Goal: Task Accomplishment & Management: Complete application form

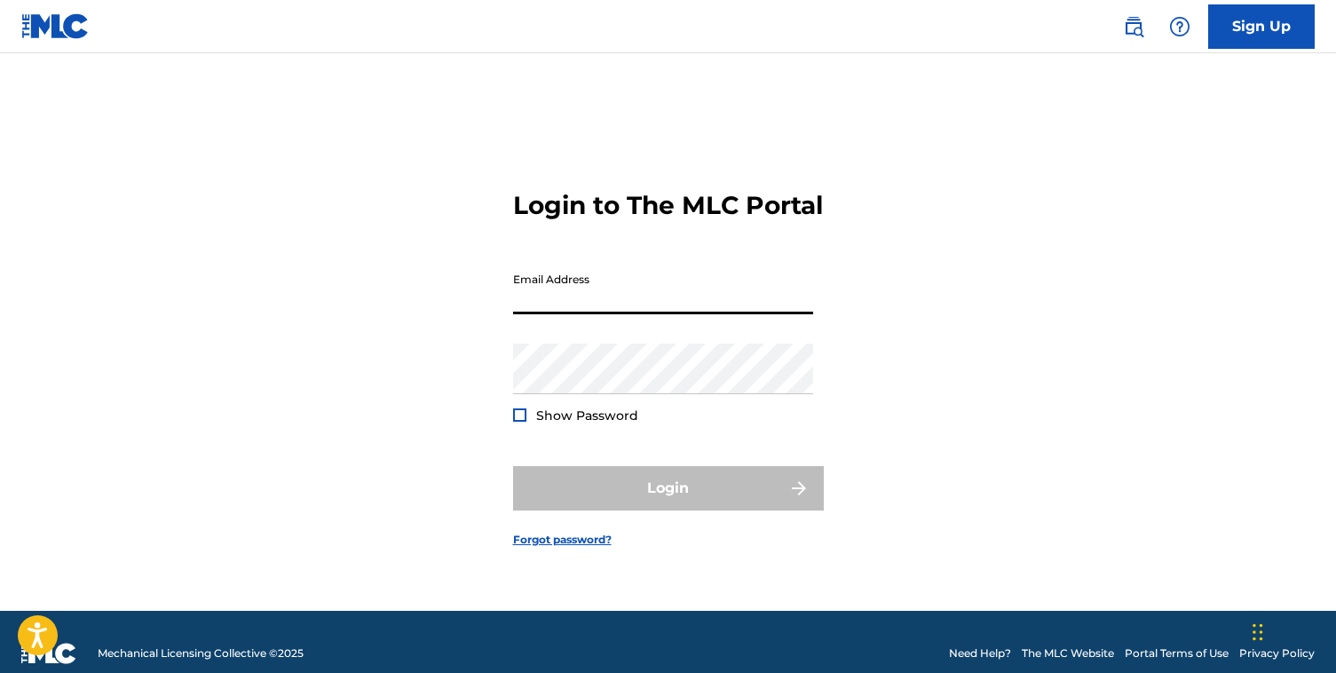
click at [688, 312] on input "Email Address" at bounding box center [663, 289] width 300 height 51
type input "[PERSON_NAME][EMAIL_ADDRESS][DOMAIN_NAME]"
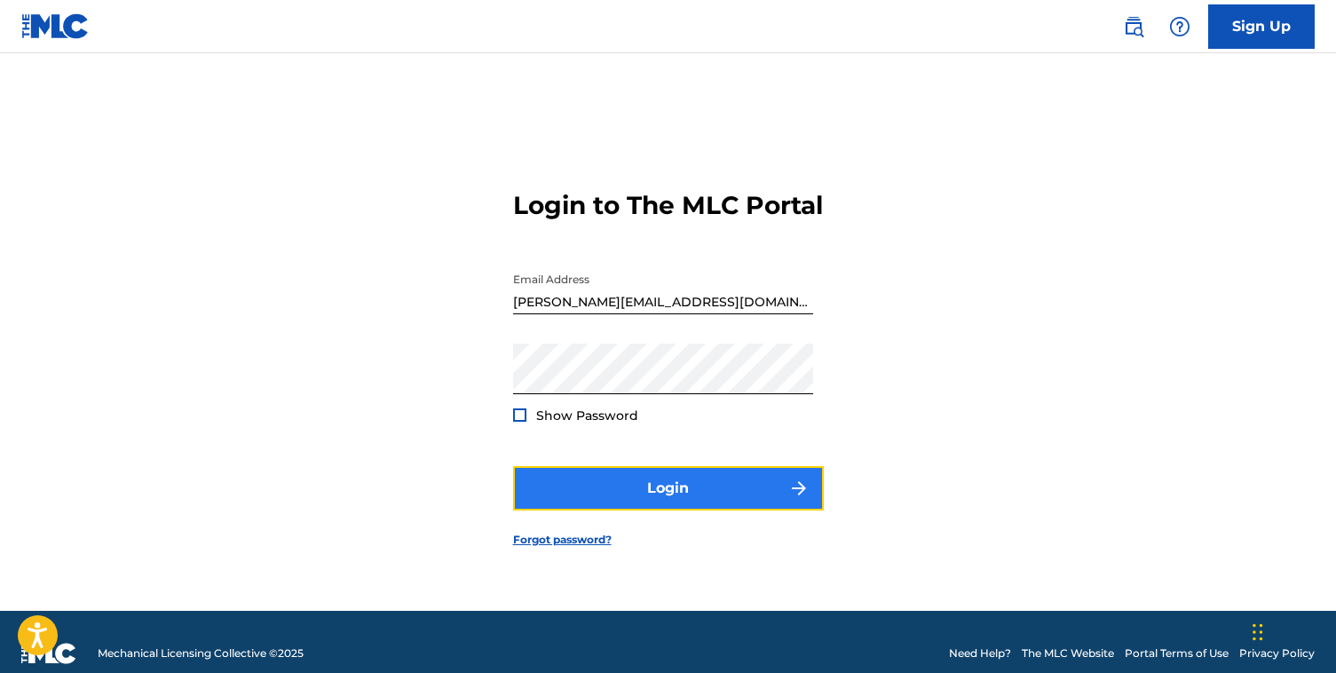
click at [686, 504] on button "Login" at bounding box center [668, 488] width 311 height 44
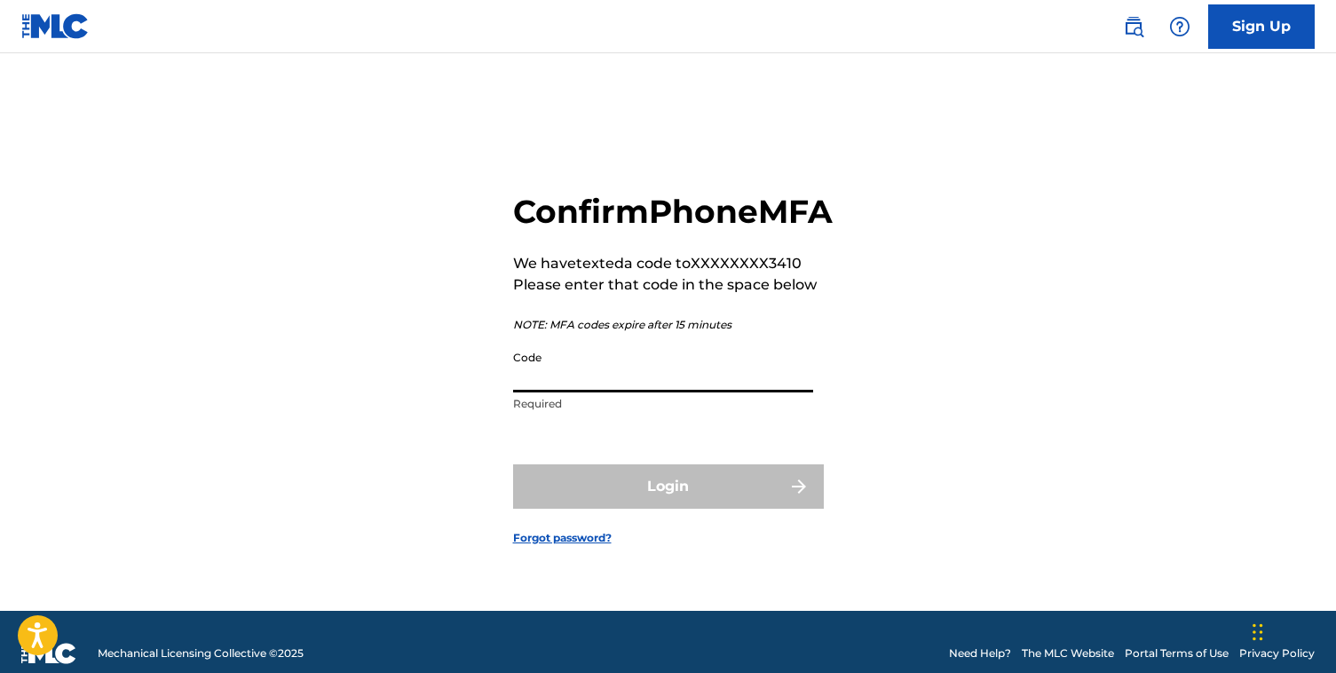
click at [671, 391] on input "Code" at bounding box center [663, 367] width 300 height 51
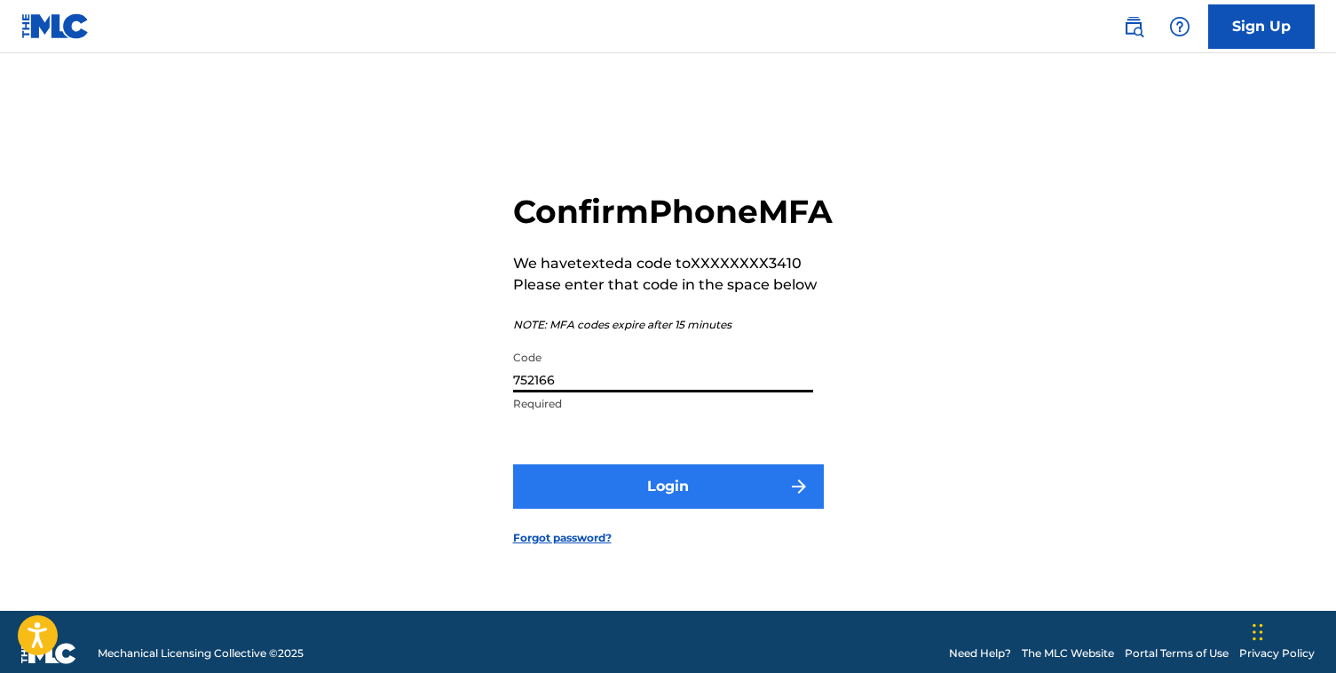
type input "752166"
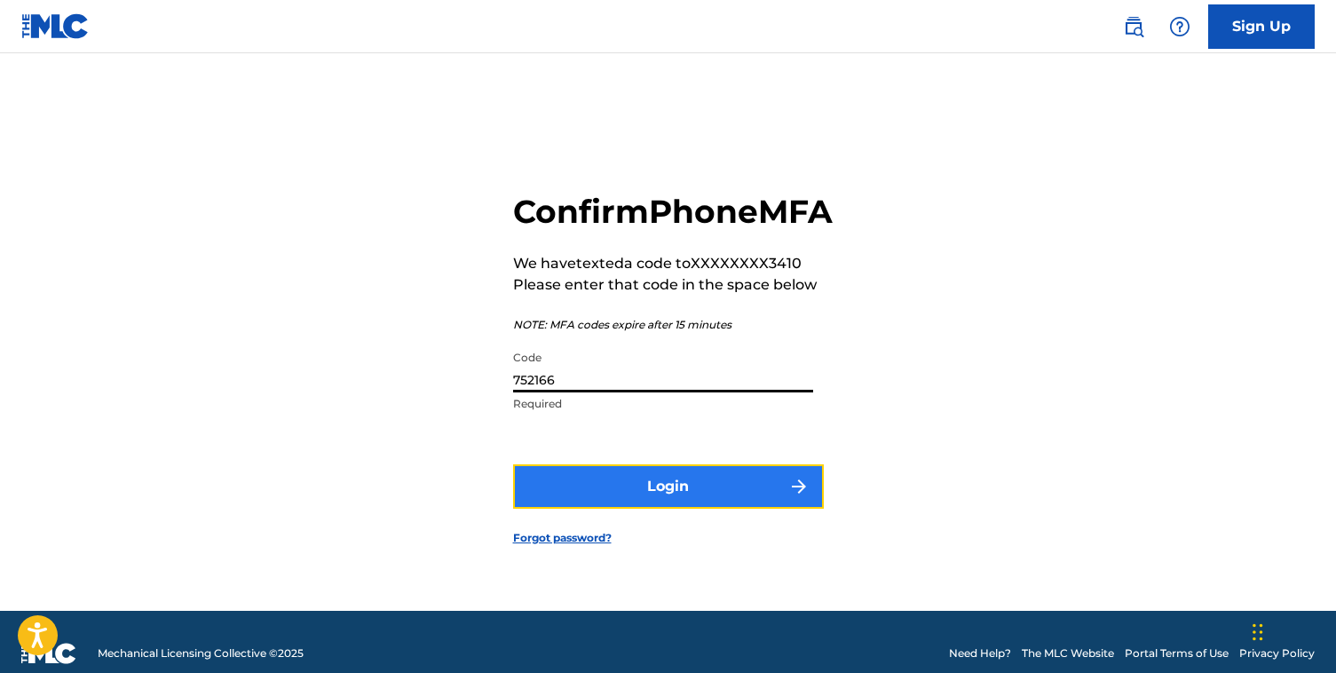
click at [630, 509] on button "Login" at bounding box center [668, 486] width 311 height 44
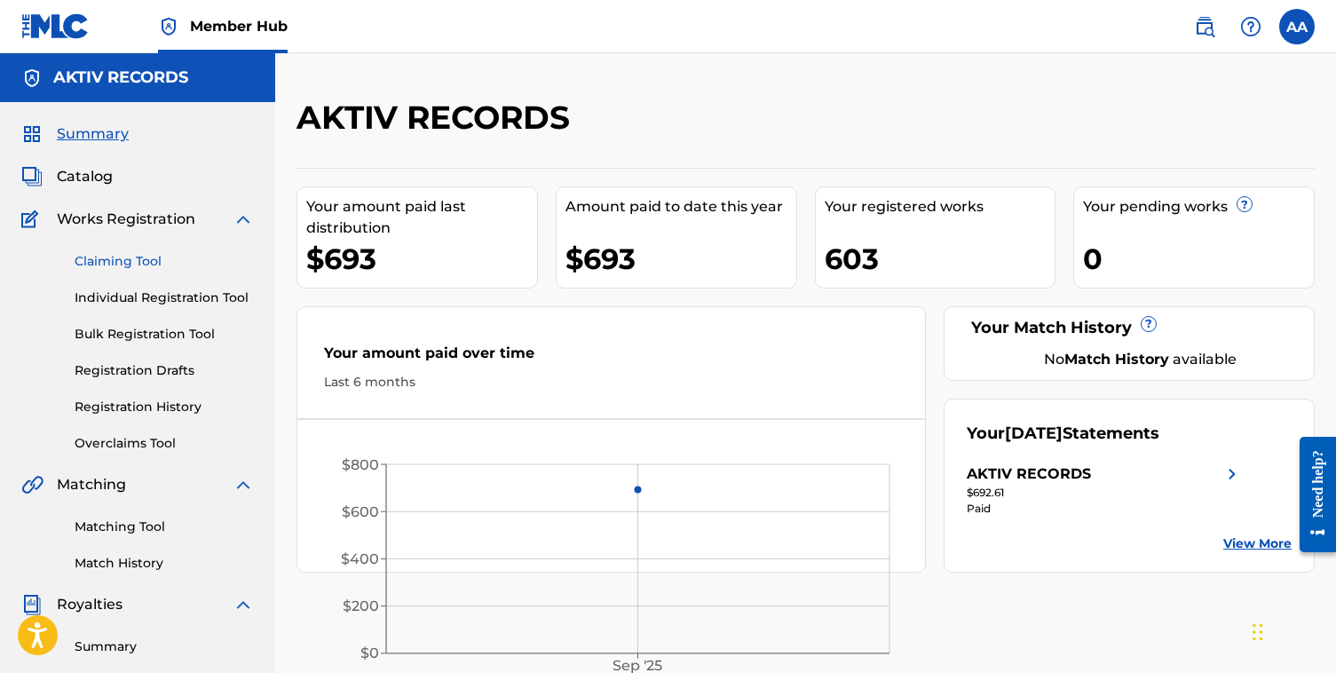
click at [144, 258] on link "Claiming Tool" at bounding box center [164, 261] width 179 height 19
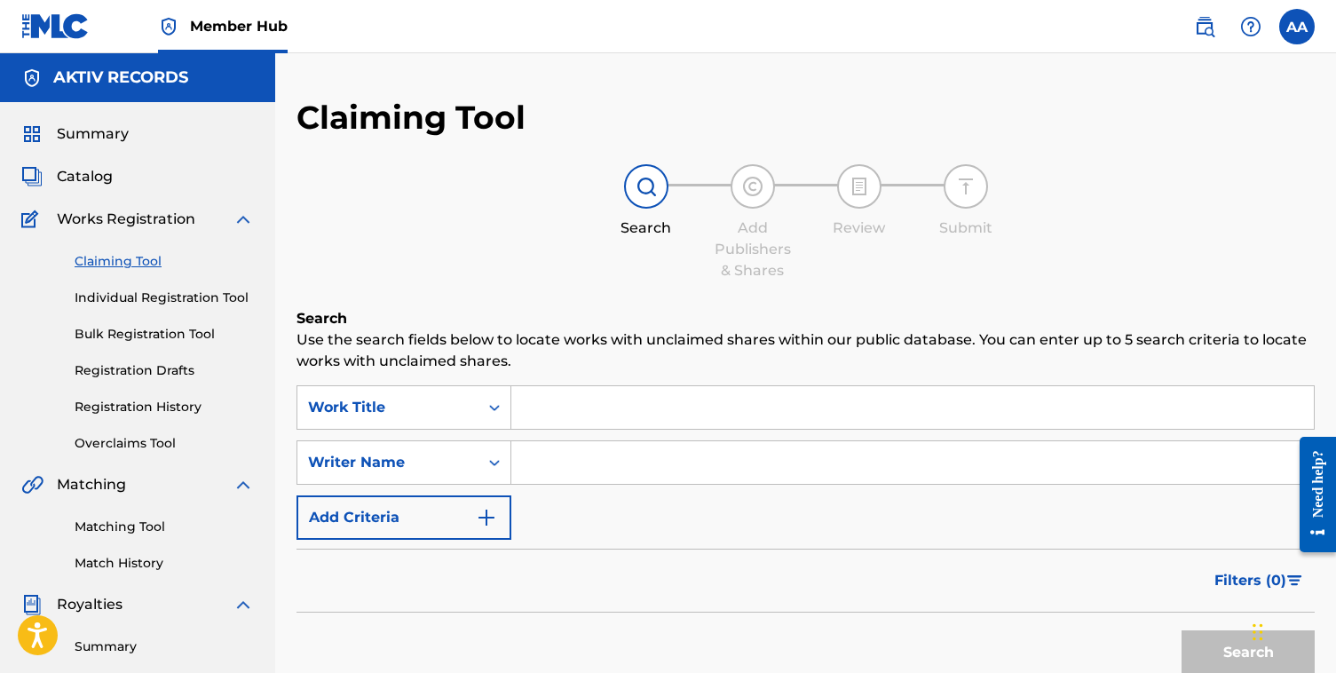
click at [560, 449] on input "Search Form" at bounding box center [912, 462] width 802 height 43
type input "[PERSON_NAME]"
click at [1205, 655] on button "Search" at bounding box center [1247, 652] width 133 height 44
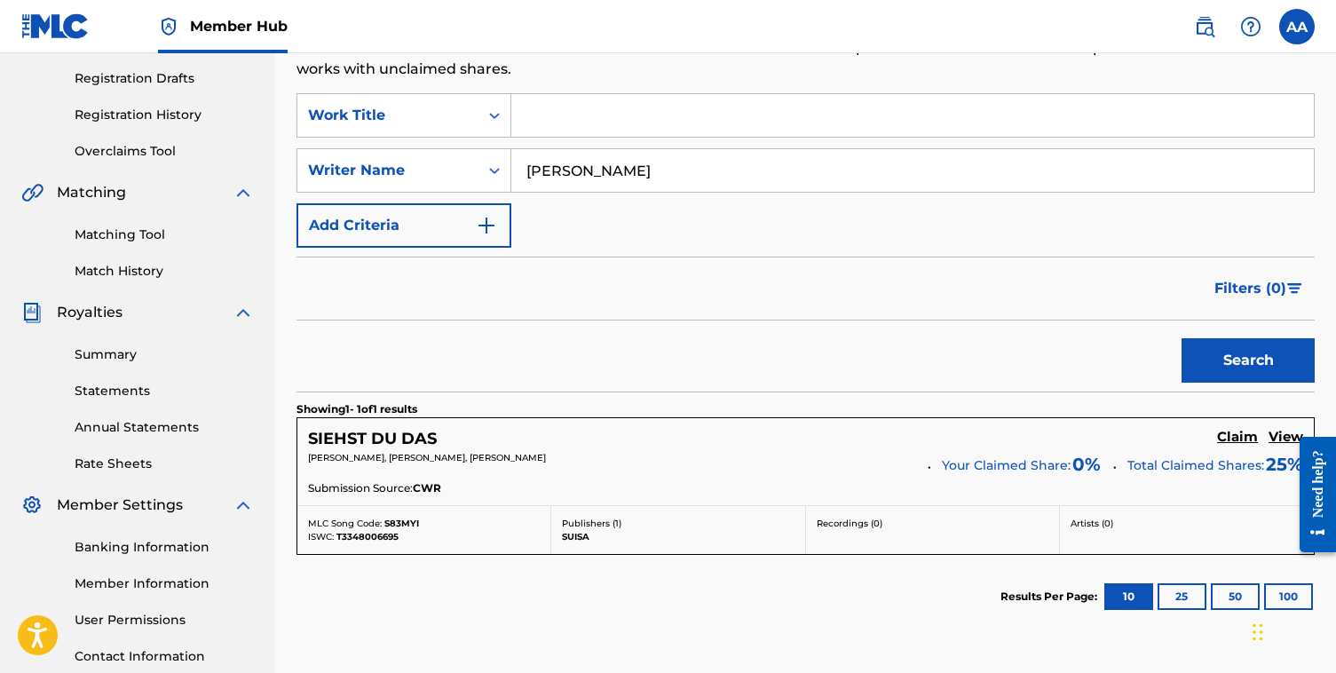
scroll to position [431, 0]
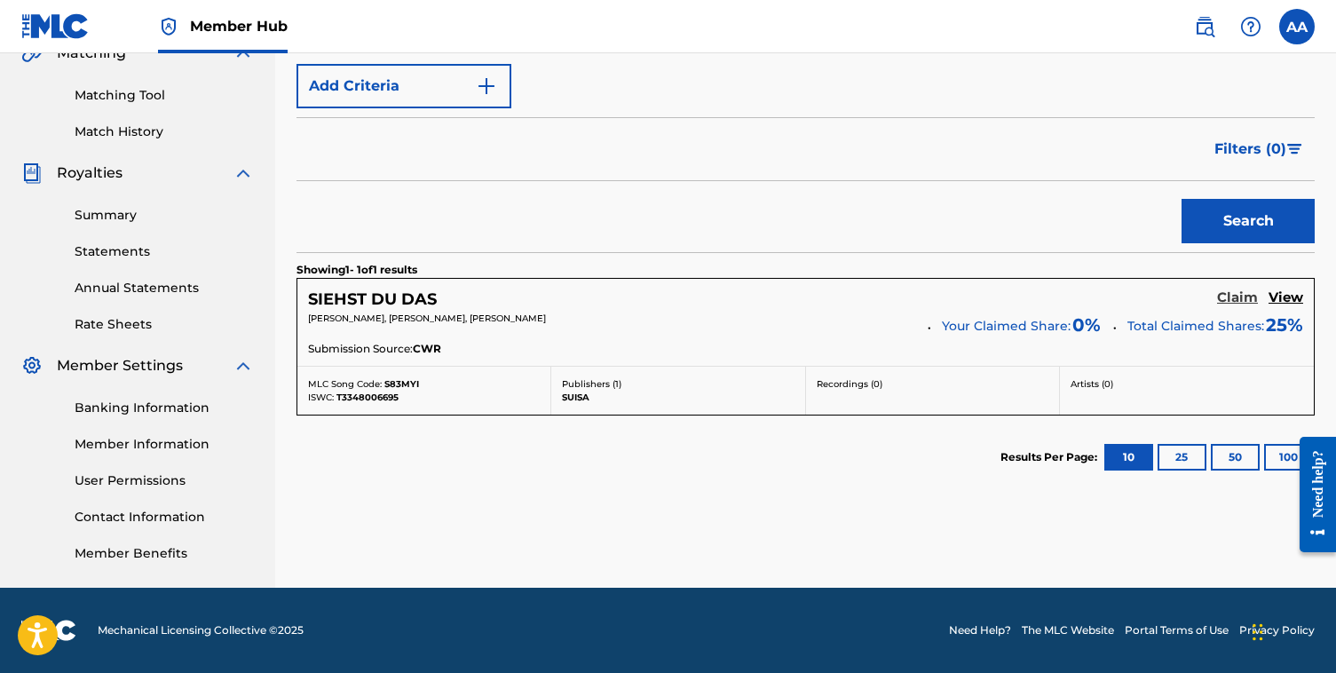
click at [1228, 302] on h5 "Claim" at bounding box center [1237, 297] width 41 height 17
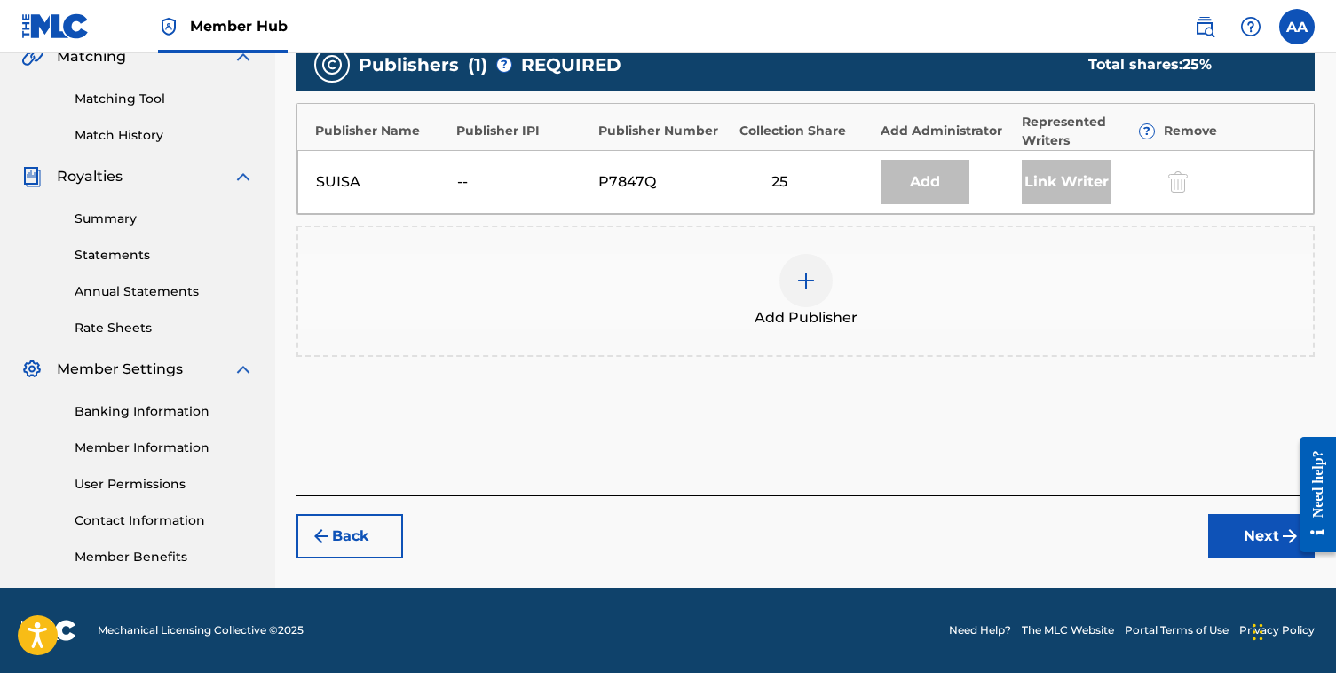
scroll to position [428, 0]
click at [806, 287] on img at bounding box center [805, 280] width 21 height 21
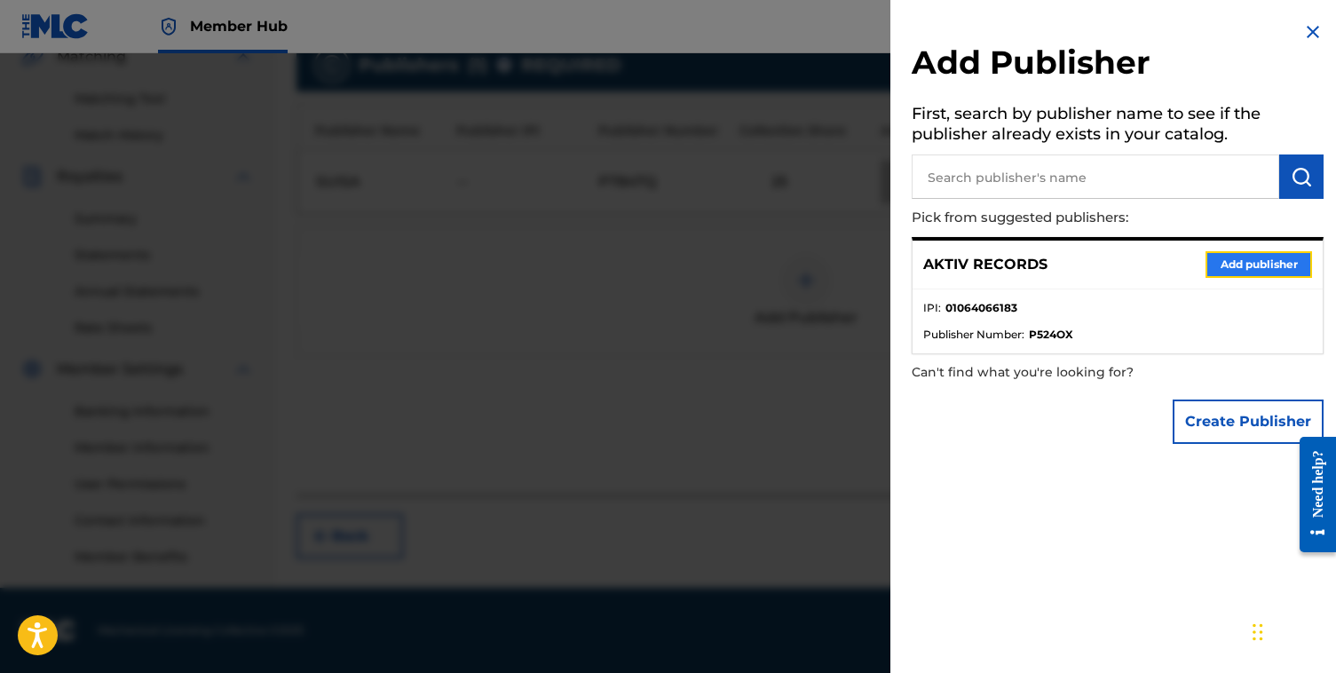
click at [1226, 267] on button "Add publisher" at bounding box center [1258, 264] width 107 height 27
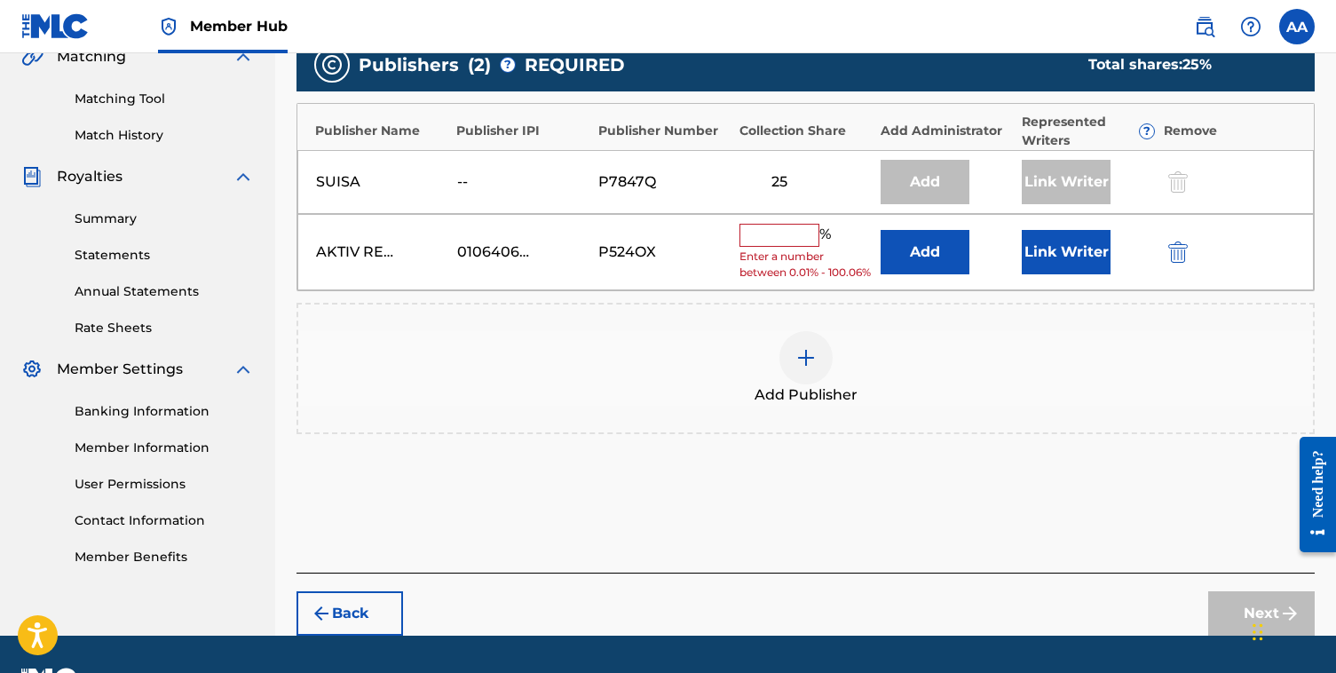
click at [770, 241] on input "text" at bounding box center [779, 235] width 80 height 23
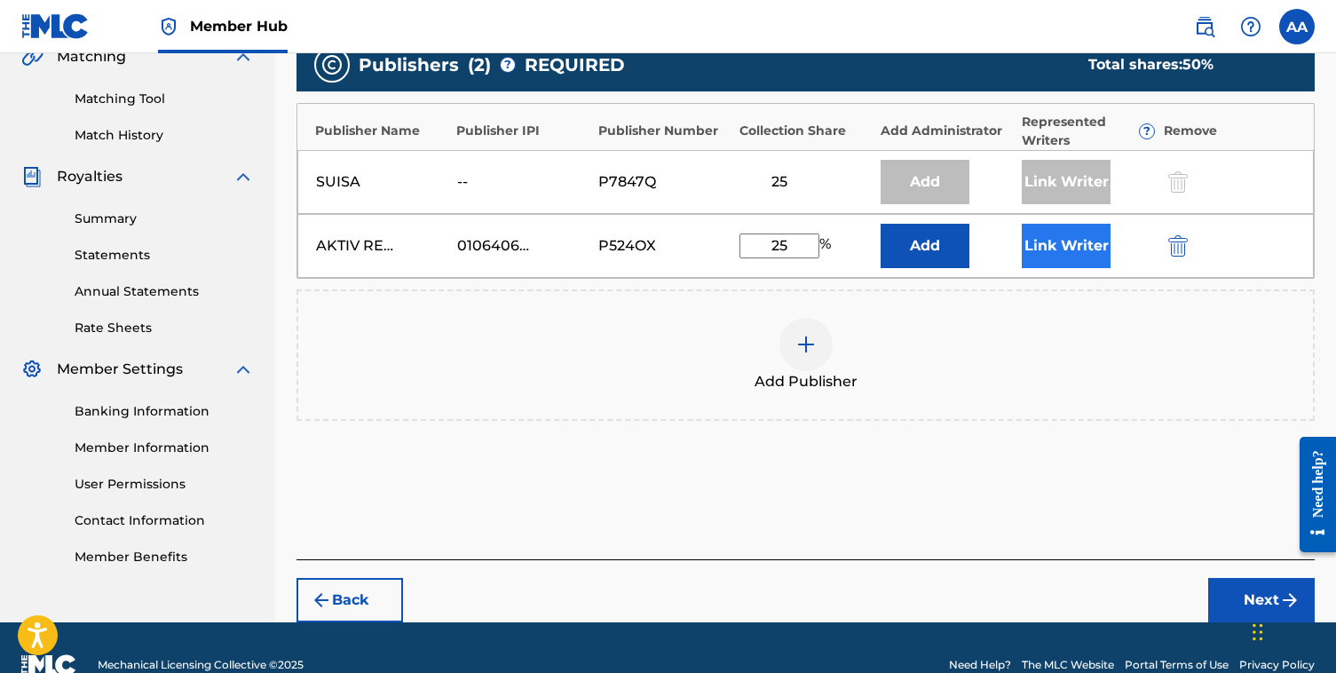
type input "25"
click at [1070, 243] on button "Link Writer" at bounding box center [1066, 246] width 89 height 44
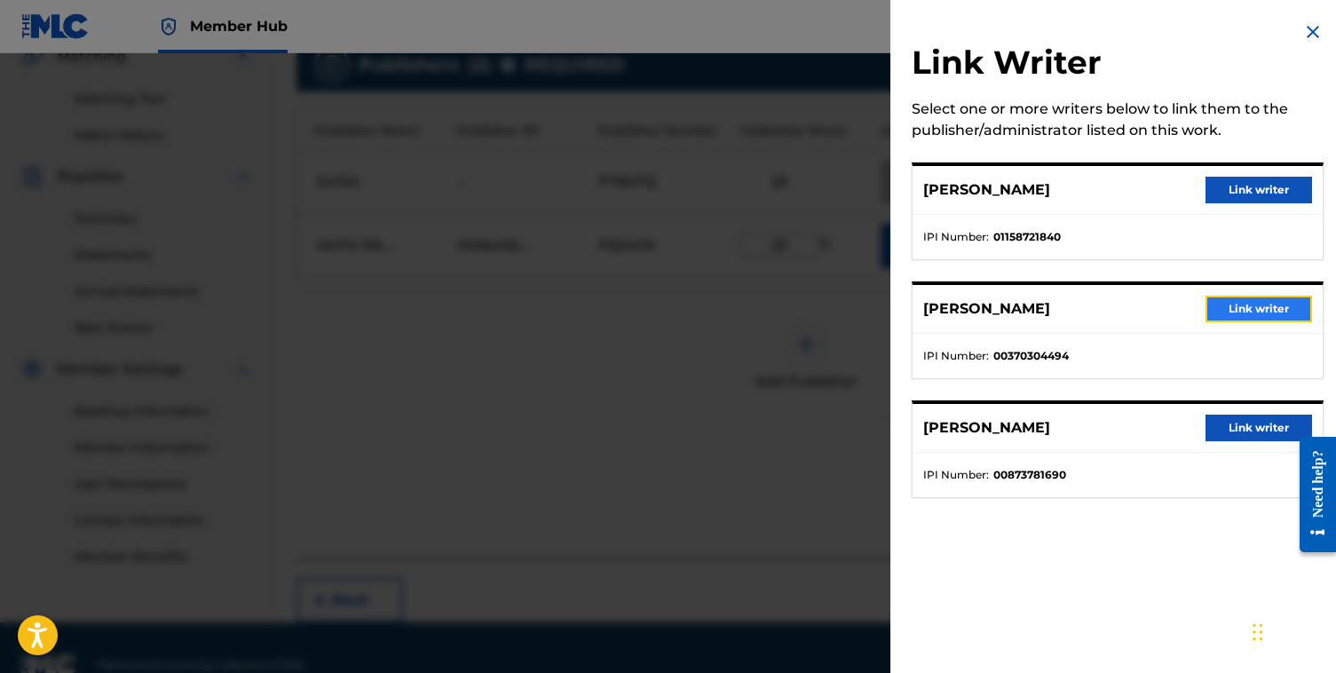
click at [1283, 305] on button "Link writer" at bounding box center [1258, 309] width 107 height 27
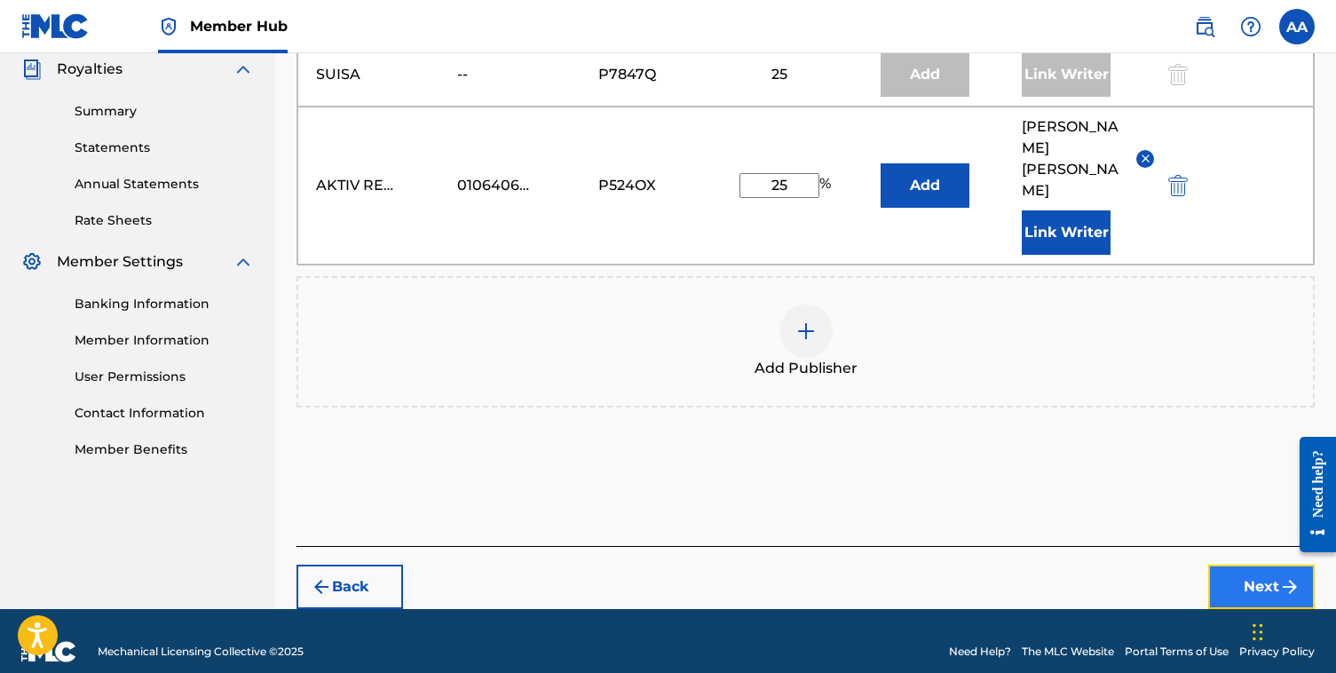
click at [1245, 565] on button "Next" at bounding box center [1261, 587] width 107 height 44
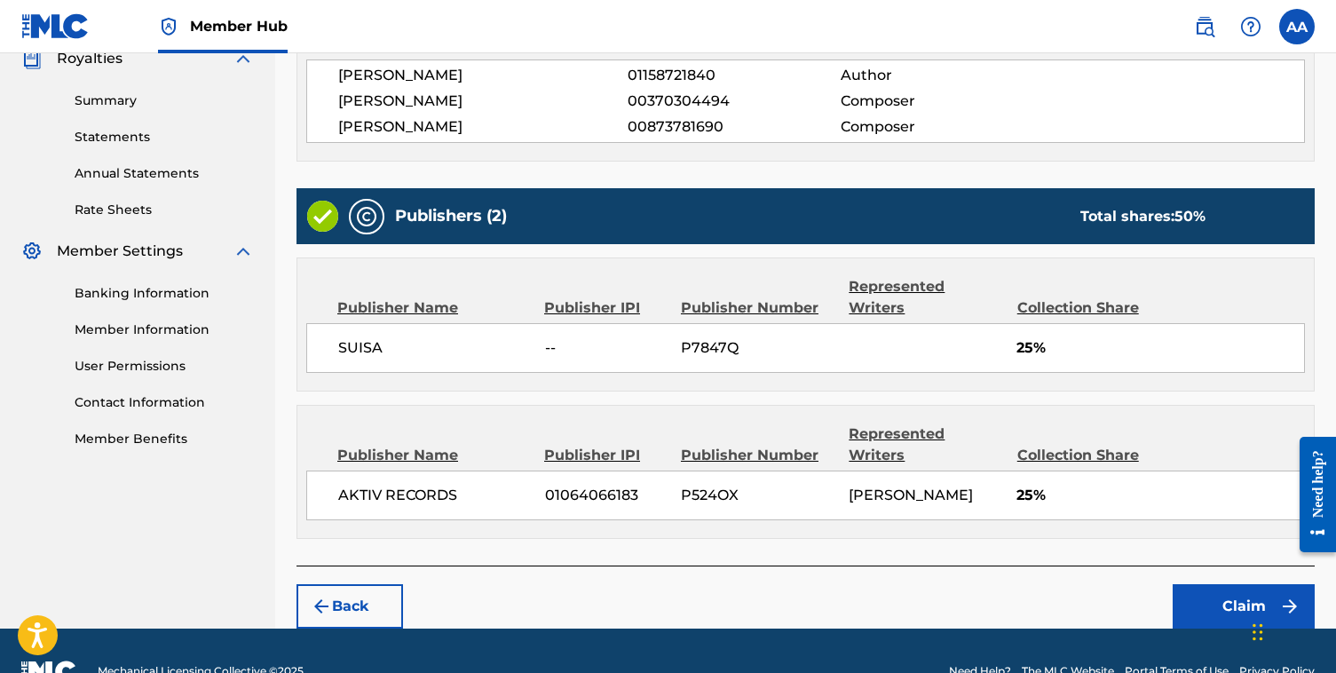
scroll to position [563, 0]
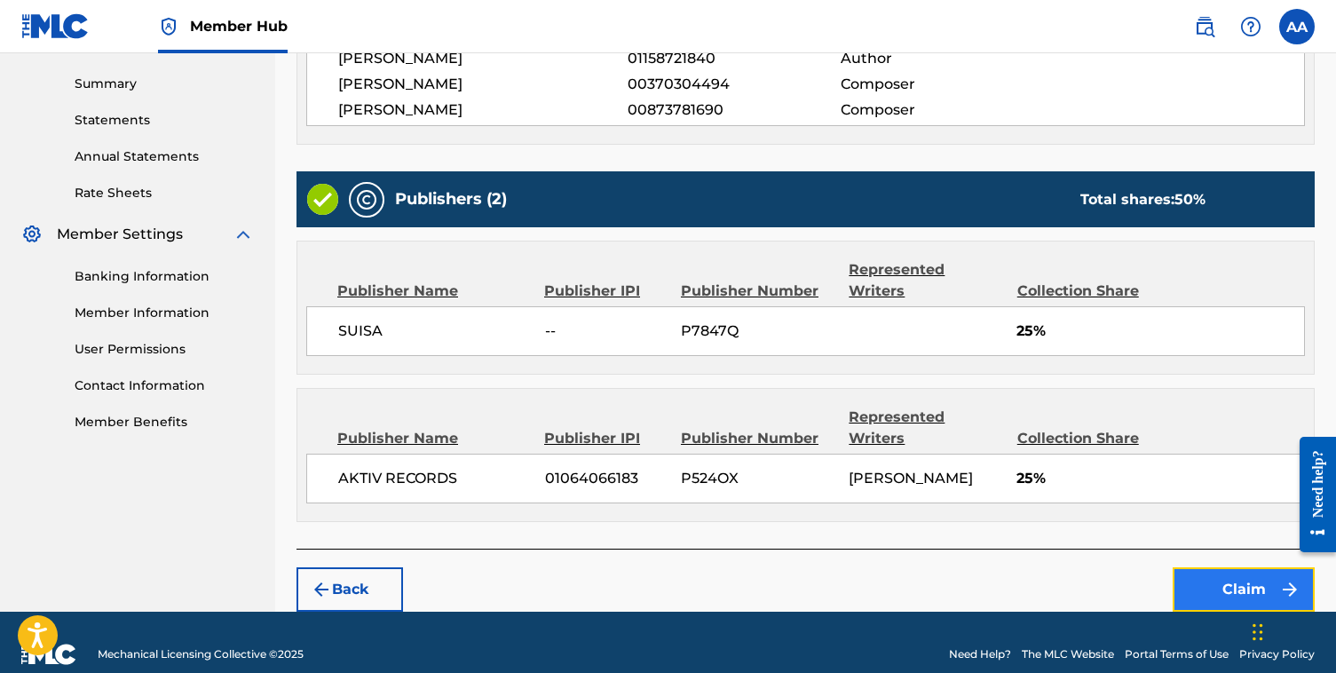
click at [1225, 567] on button "Claim" at bounding box center [1244, 589] width 142 height 44
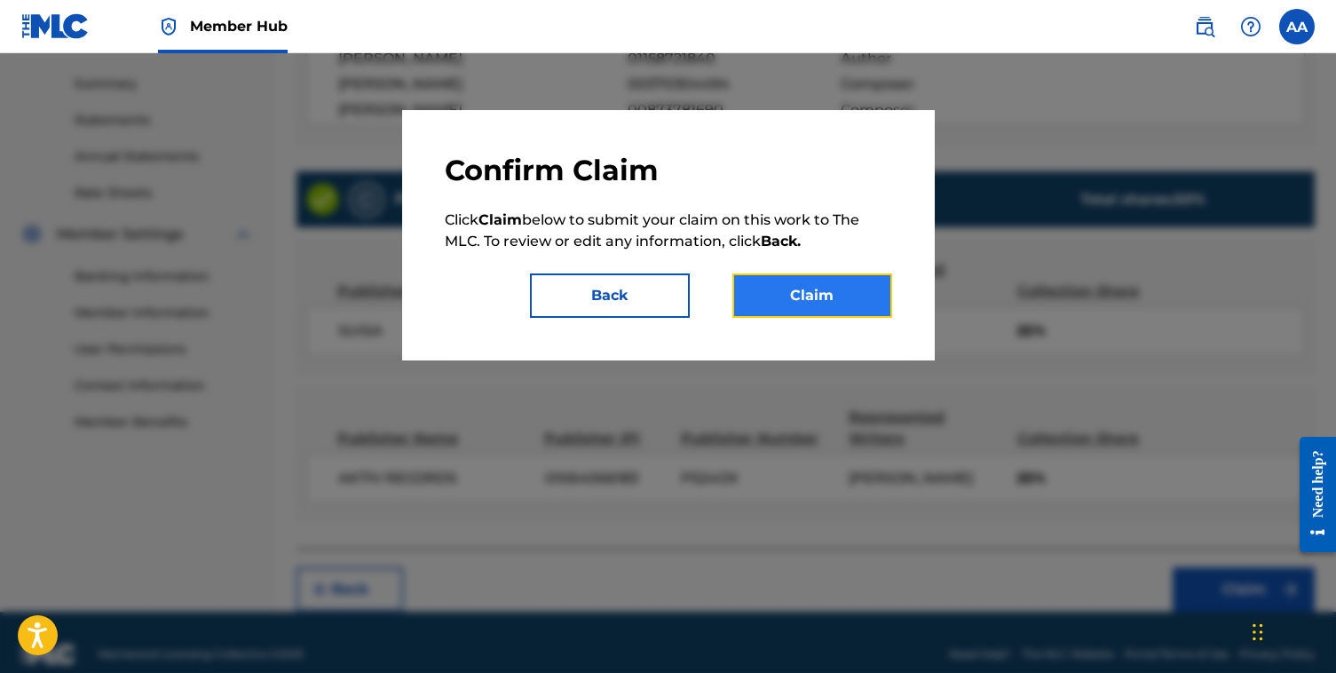
click at [806, 280] on button "Claim" at bounding box center [812, 295] width 160 height 44
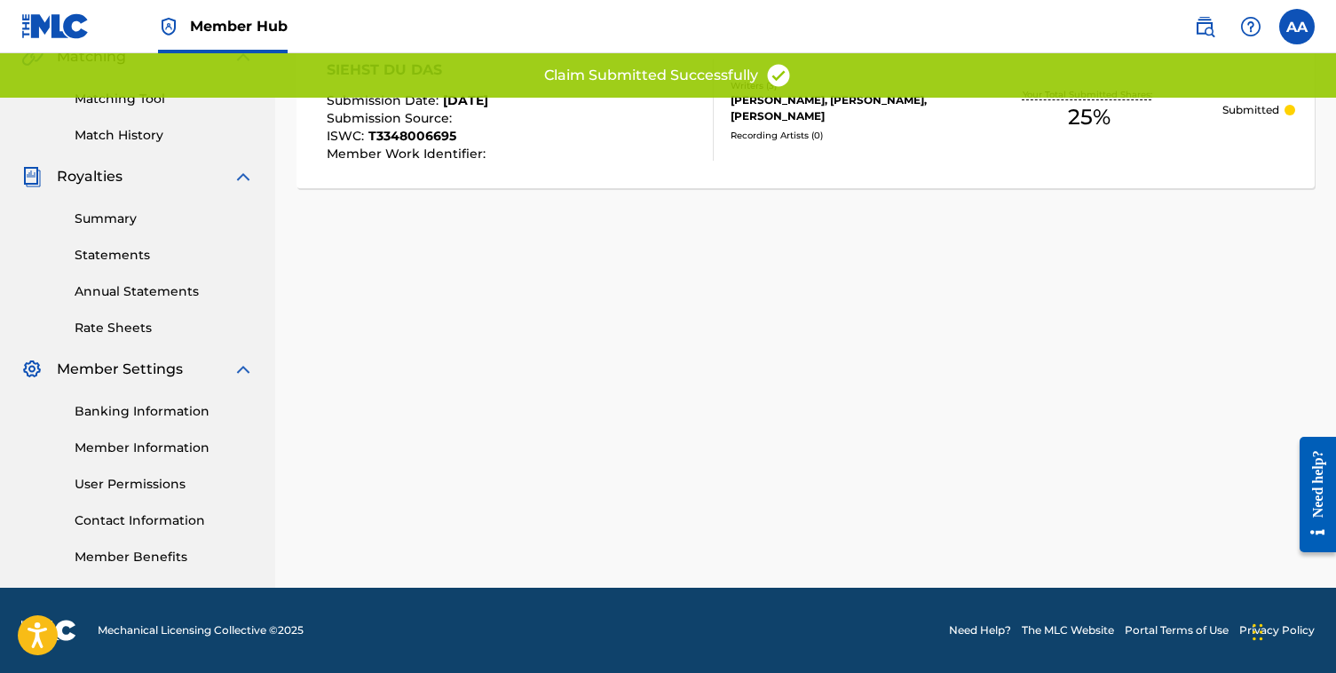
scroll to position [428, 0]
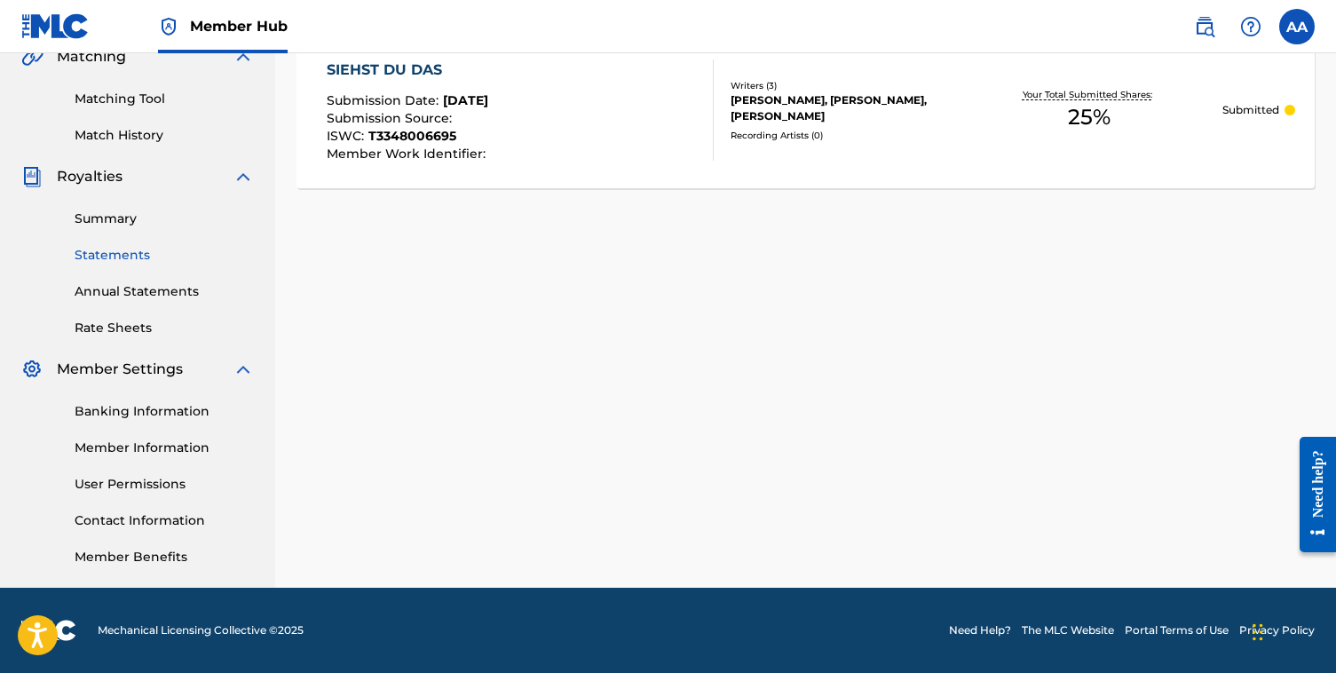
click at [115, 255] on link "Statements" at bounding box center [164, 255] width 179 height 19
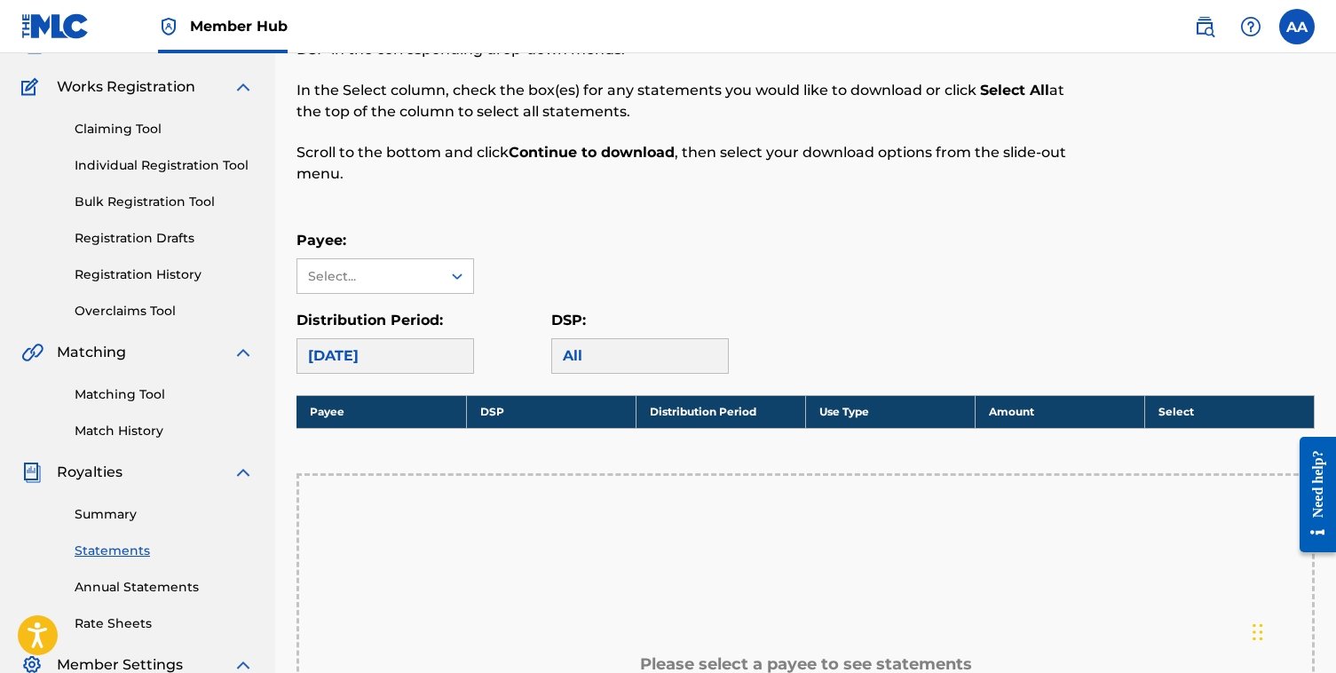
scroll to position [138, 0]
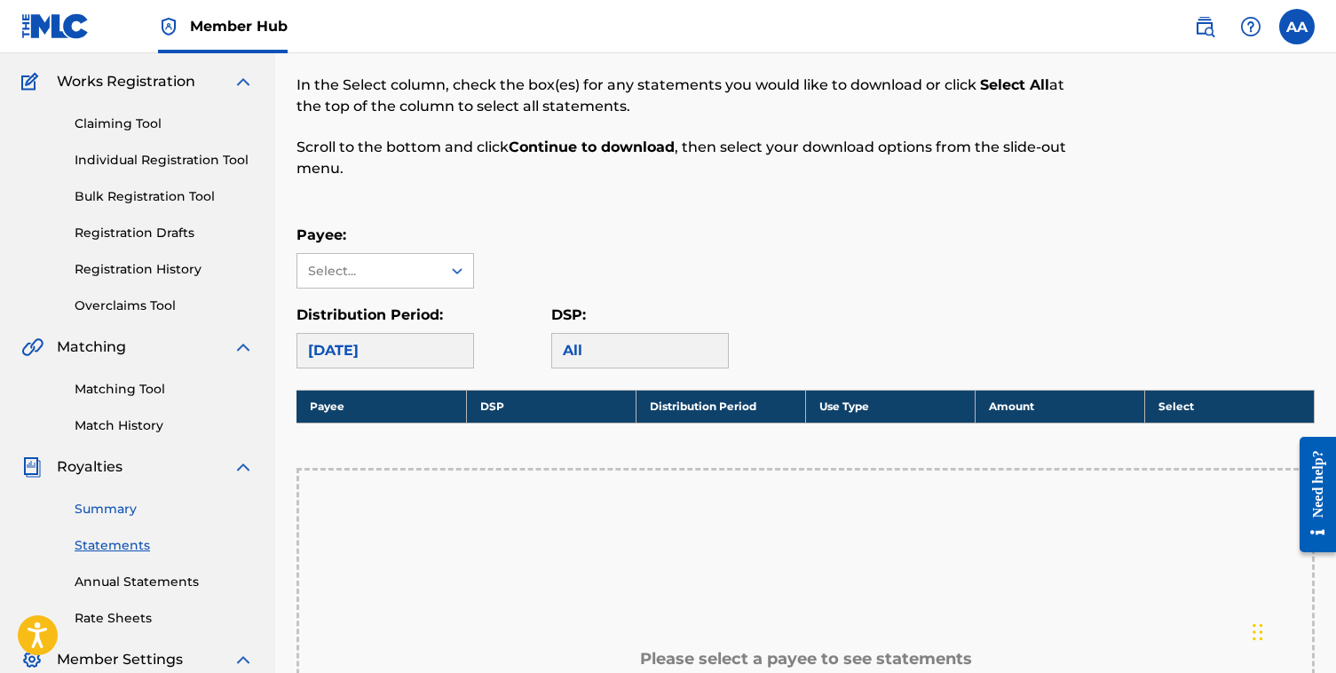
click at [112, 507] on link "Summary" at bounding box center [164, 509] width 179 height 19
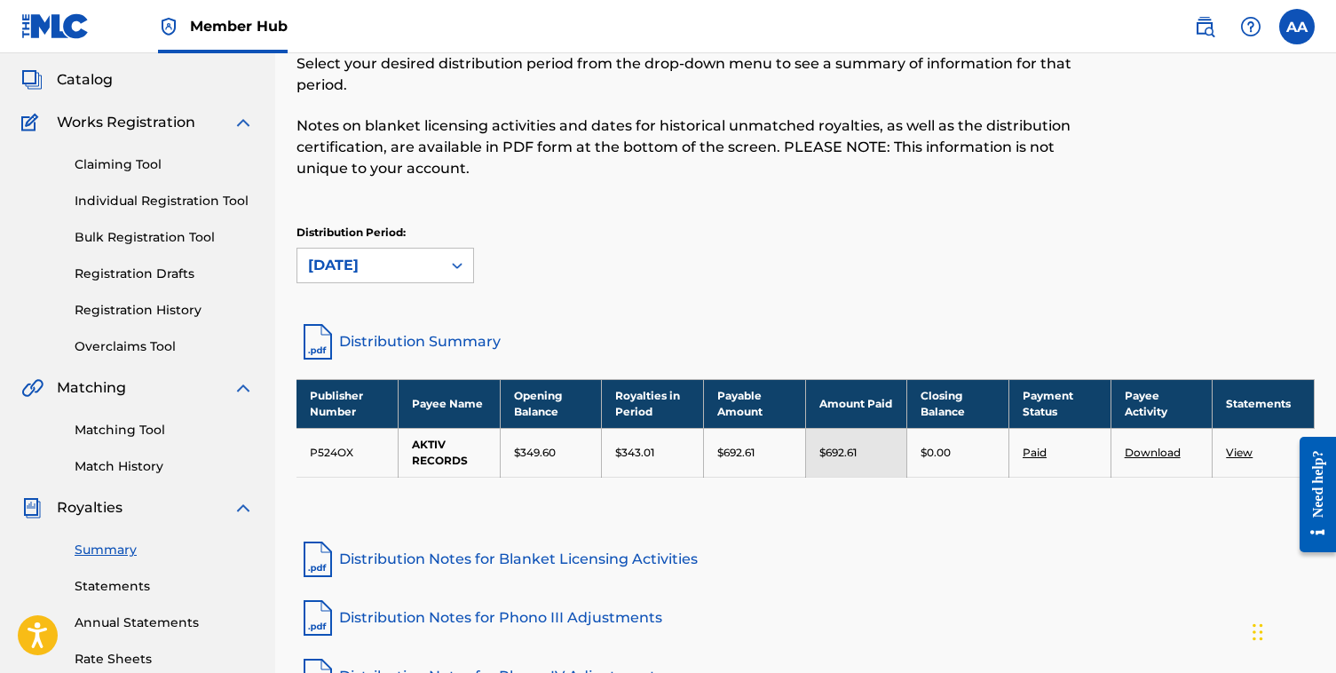
scroll to position [99, 0]
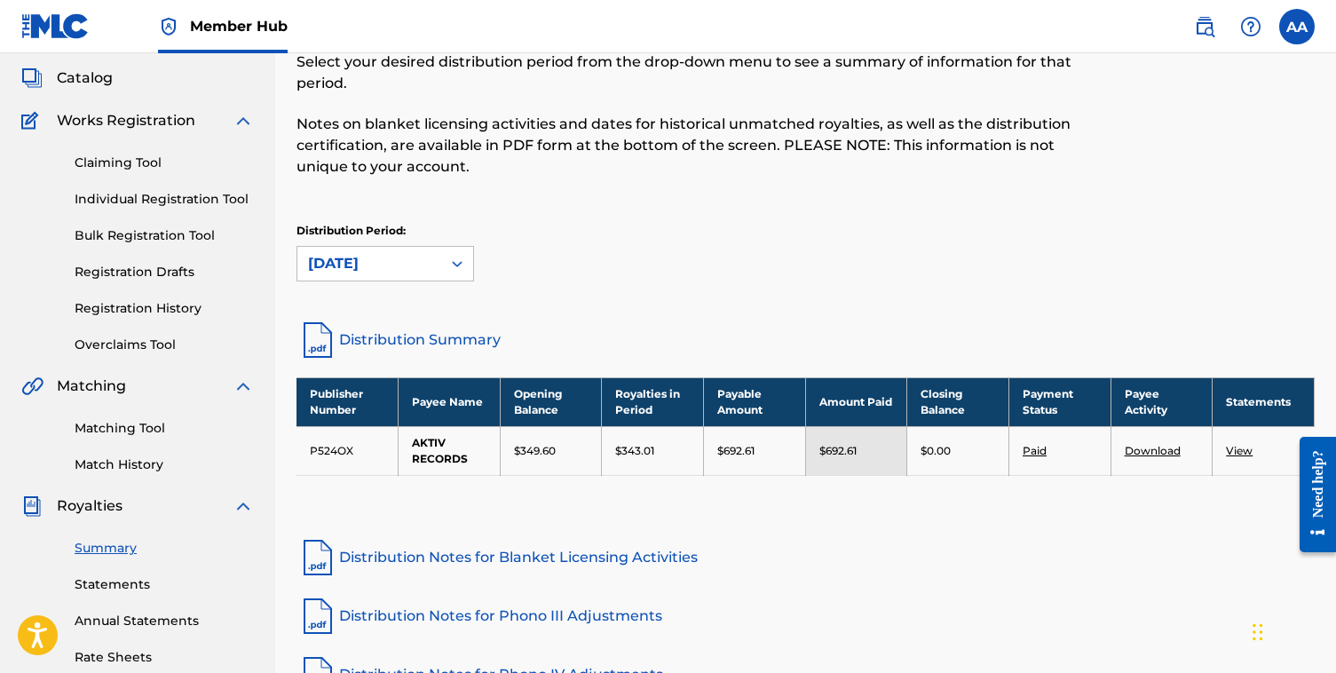
click at [1039, 446] on link "Paid" at bounding box center [1034, 450] width 24 height 13
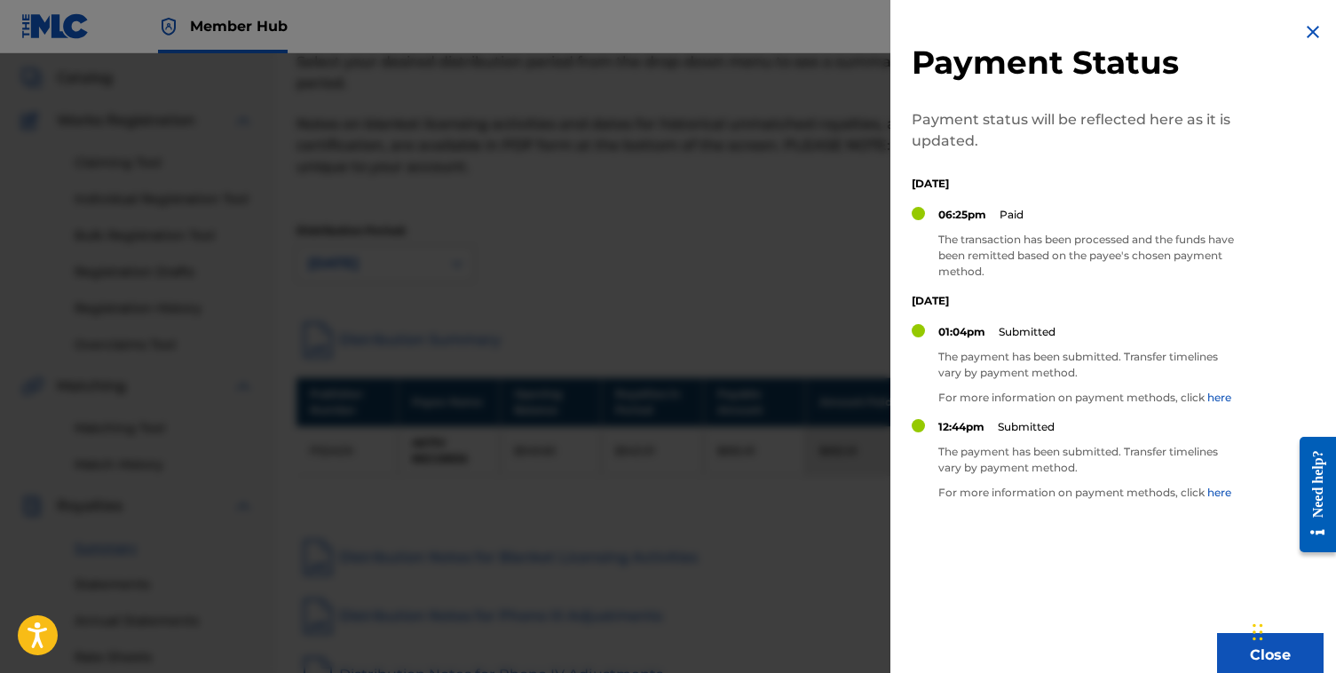
click at [1306, 28] on img at bounding box center [1312, 31] width 21 height 21
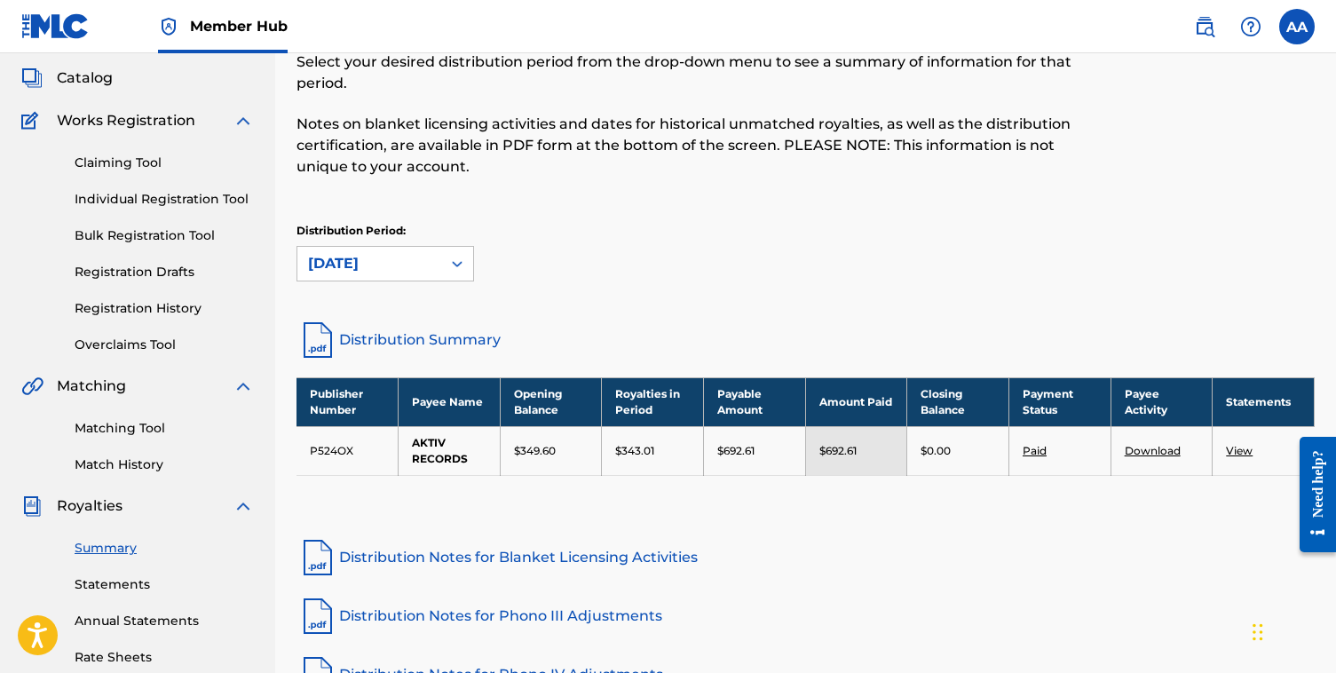
scroll to position [0, 0]
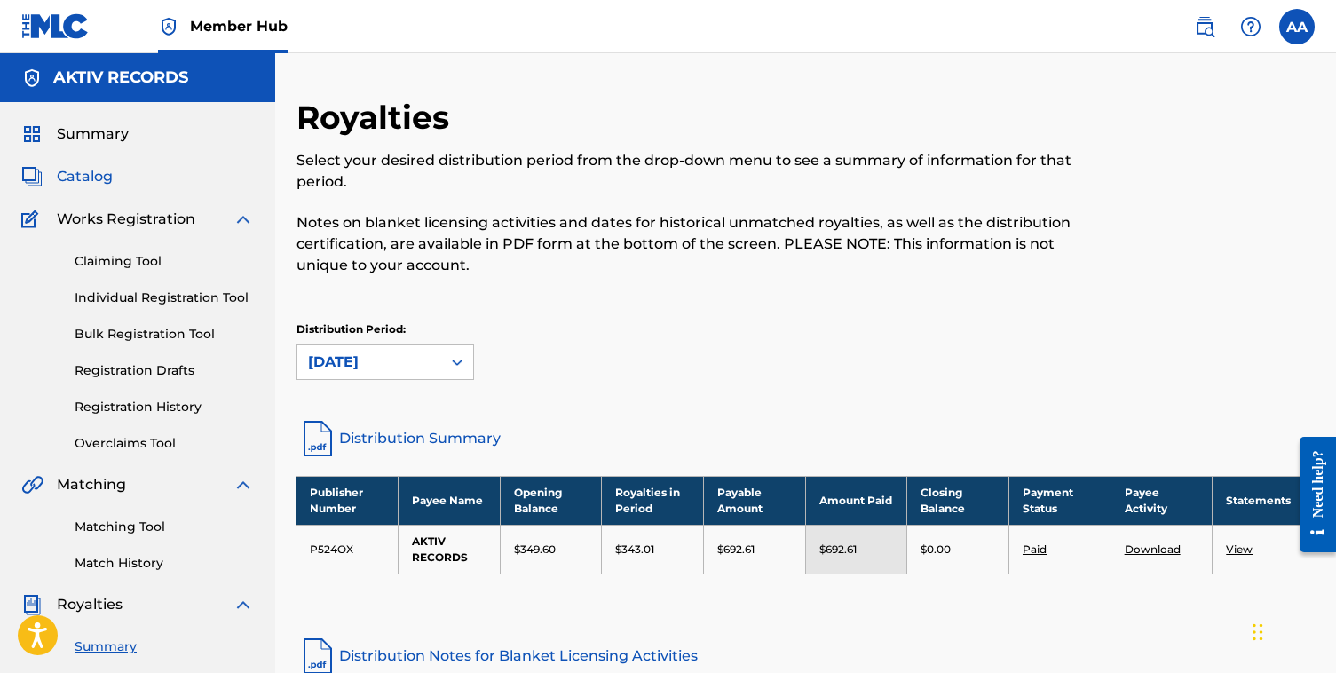
click at [82, 171] on span "Catalog" at bounding box center [85, 176] width 56 height 21
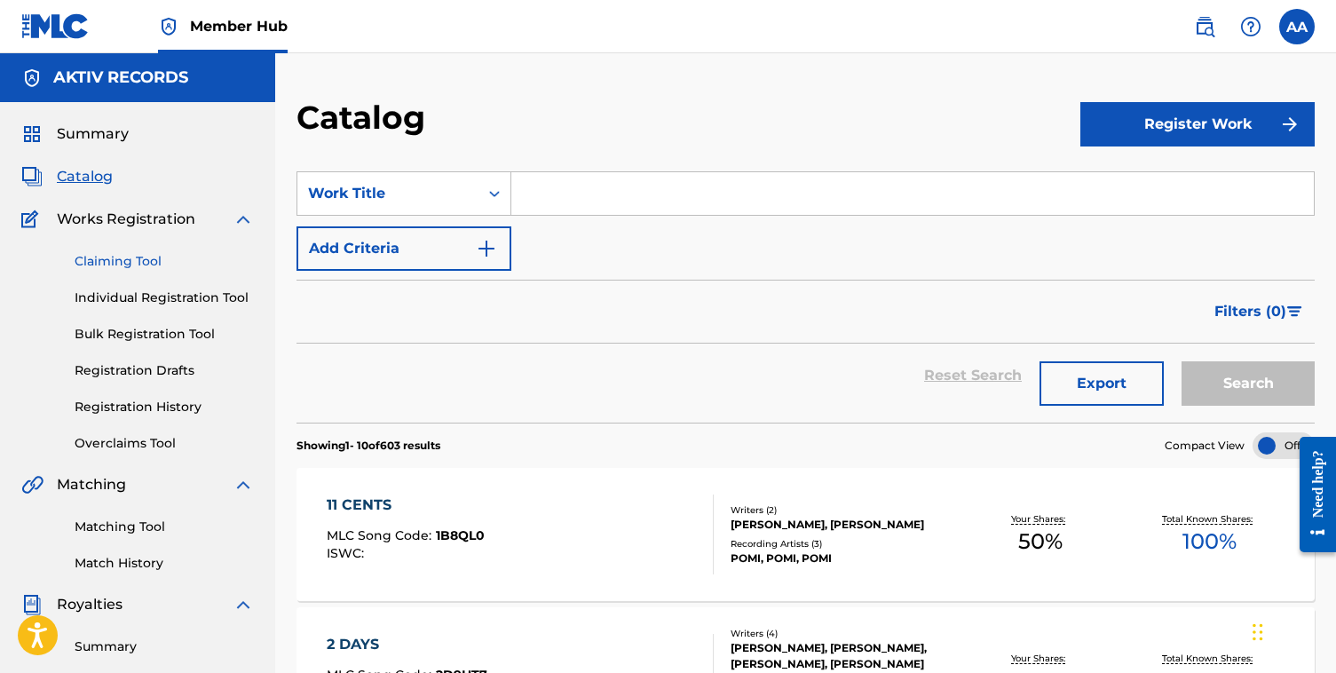
click at [137, 257] on link "Claiming Tool" at bounding box center [164, 261] width 179 height 19
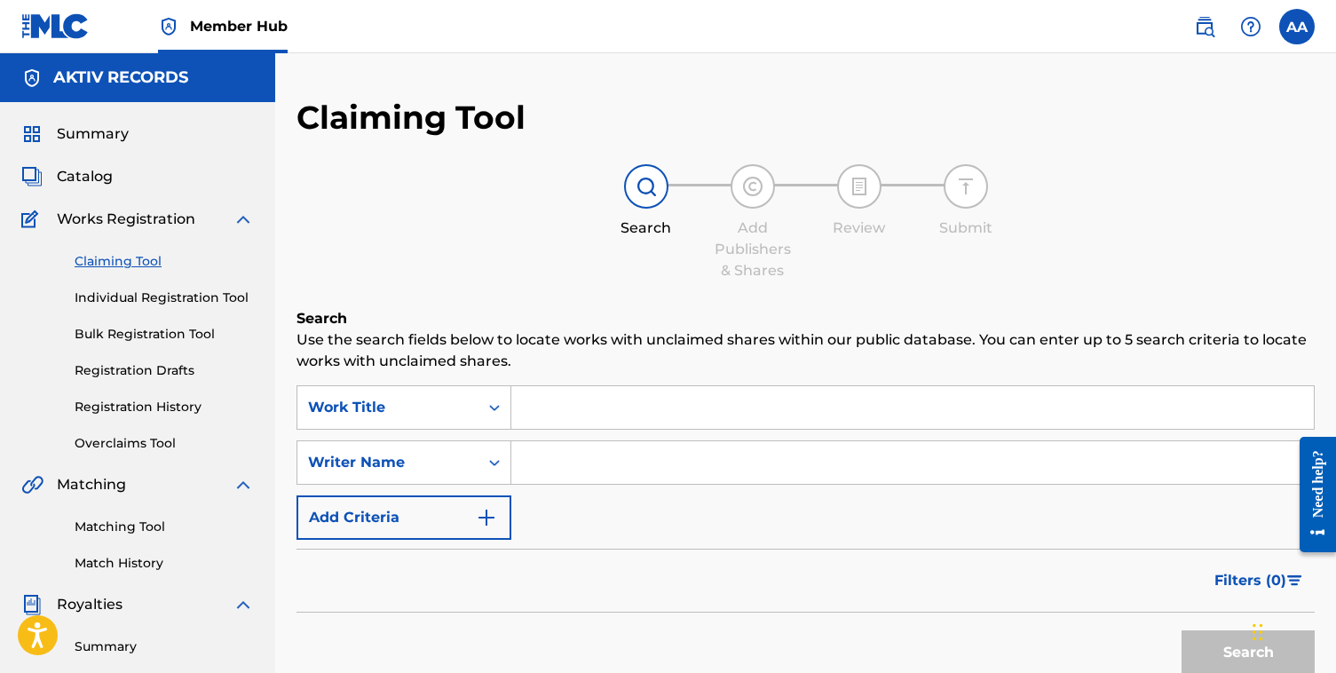
click at [565, 464] on input "Search Form" at bounding box center [912, 462] width 802 height 43
type input "[PERSON_NAME]"
click at [1202, 651] on button "Search" at bounding box center [1247, 652] width 133 height 44
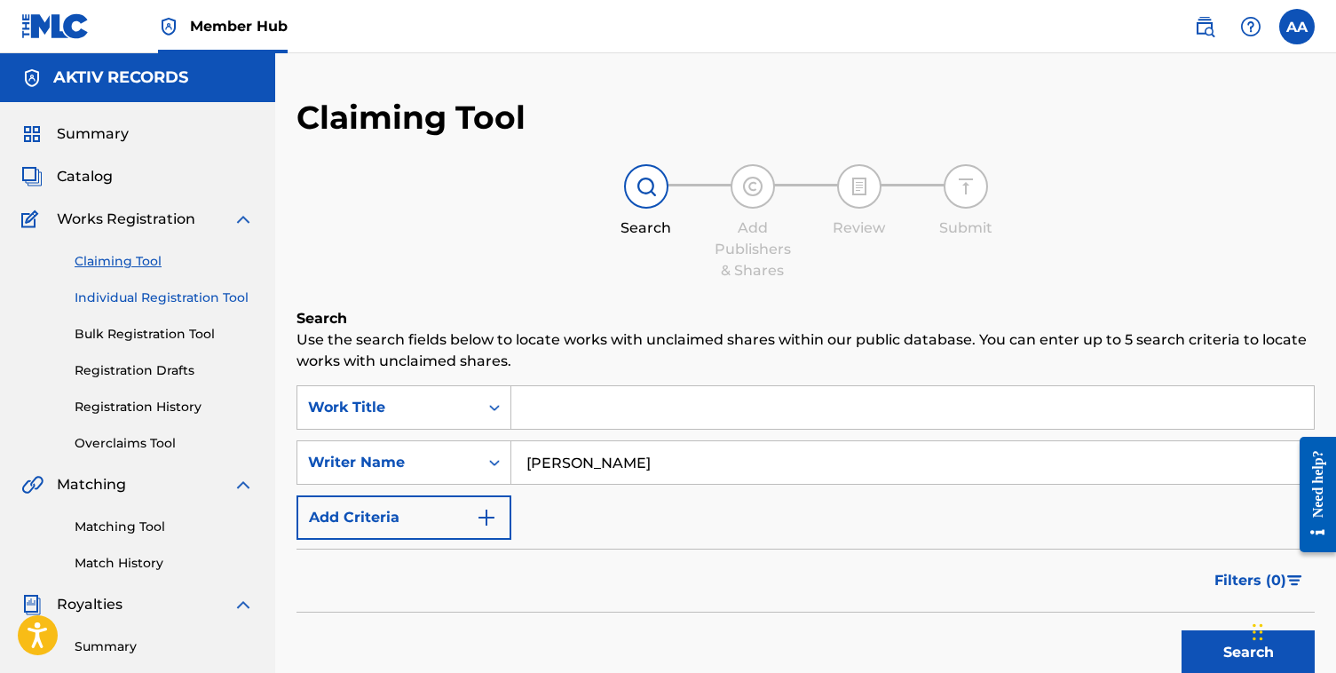
click at [143, 297] on link "Individual Registration Tool" at bounding box center [164, 297] width 179 height 19
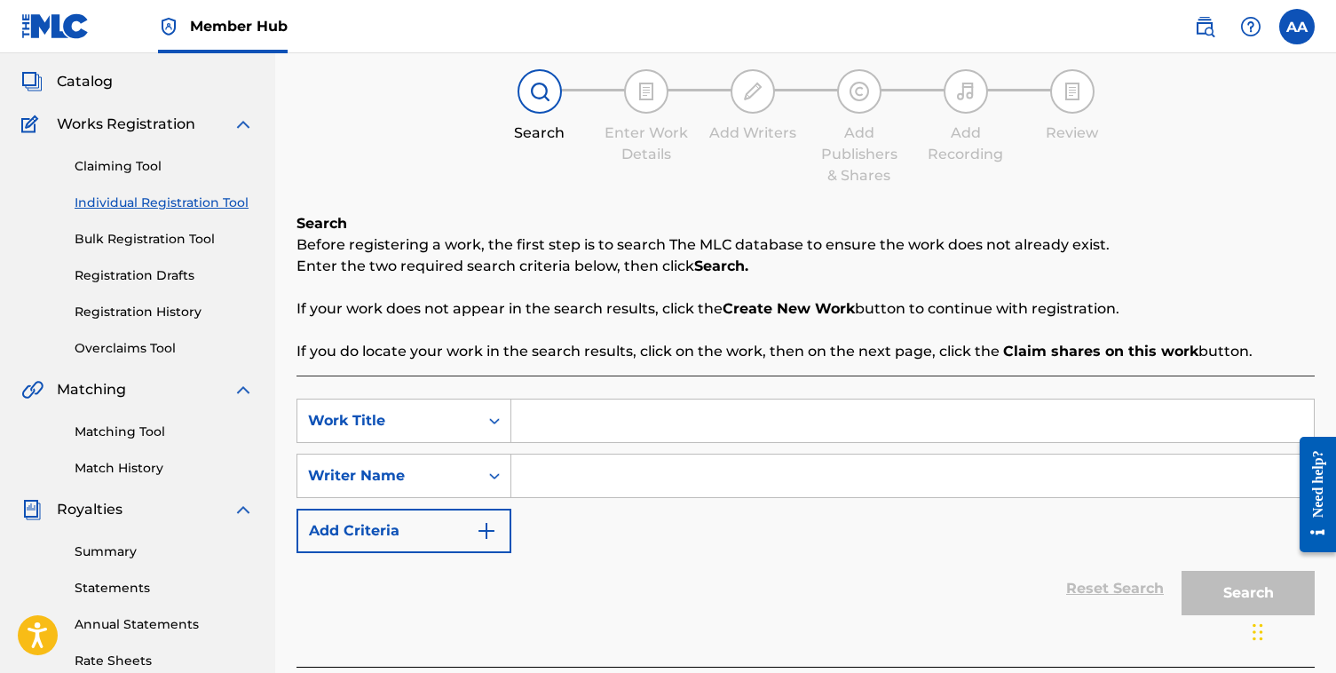
scroll to position [98, 0]
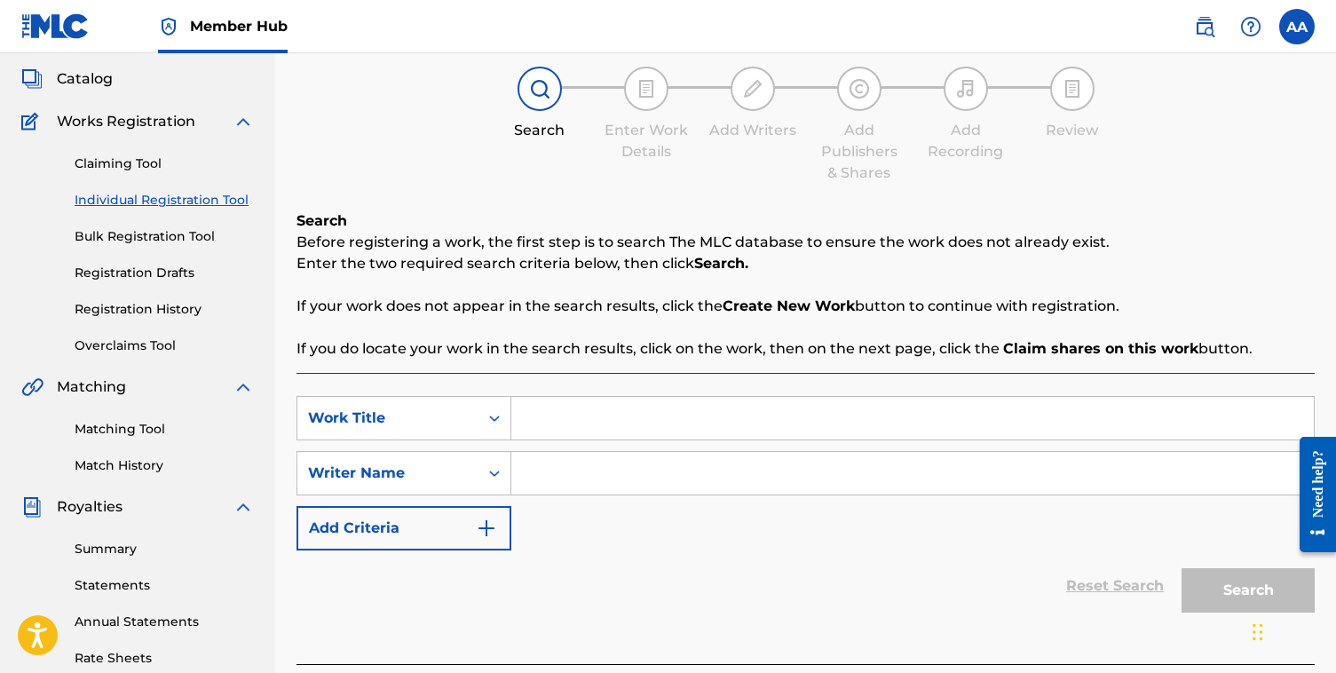
click at [557, 407] on input "Search Form" at bounding box center [912, 418] width 802 height 43
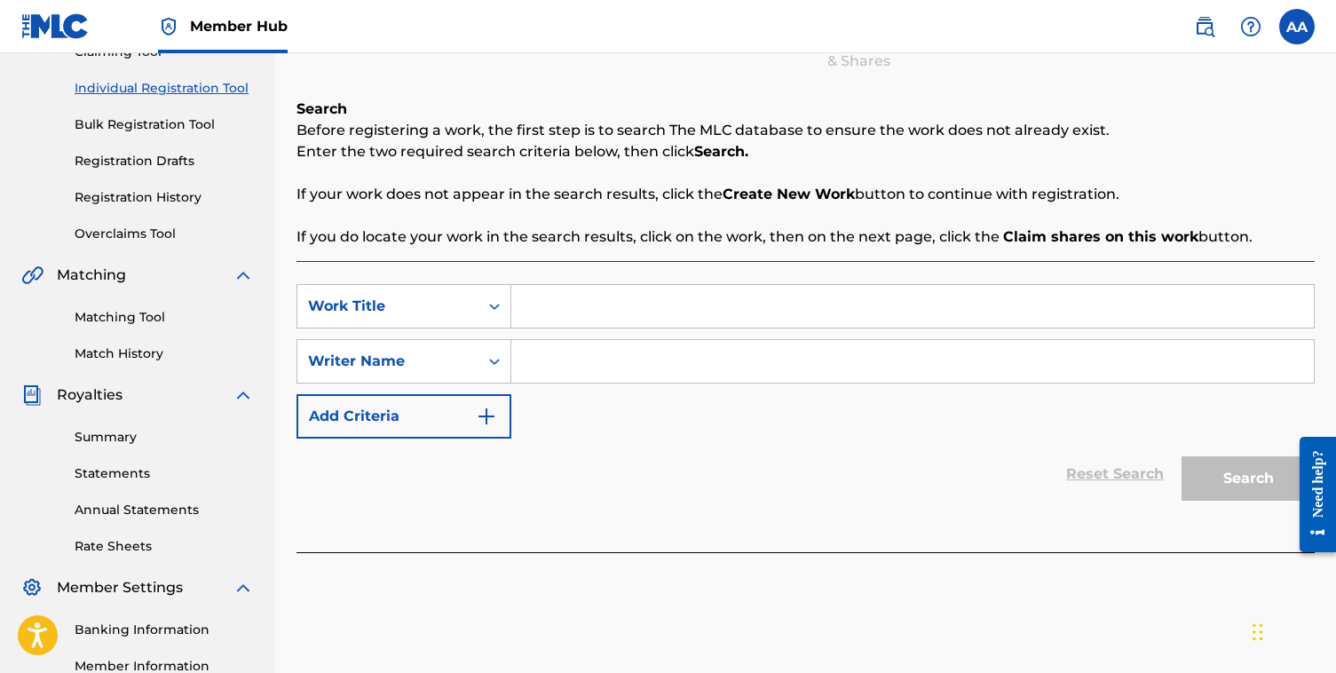
scroll to position [326, 0]
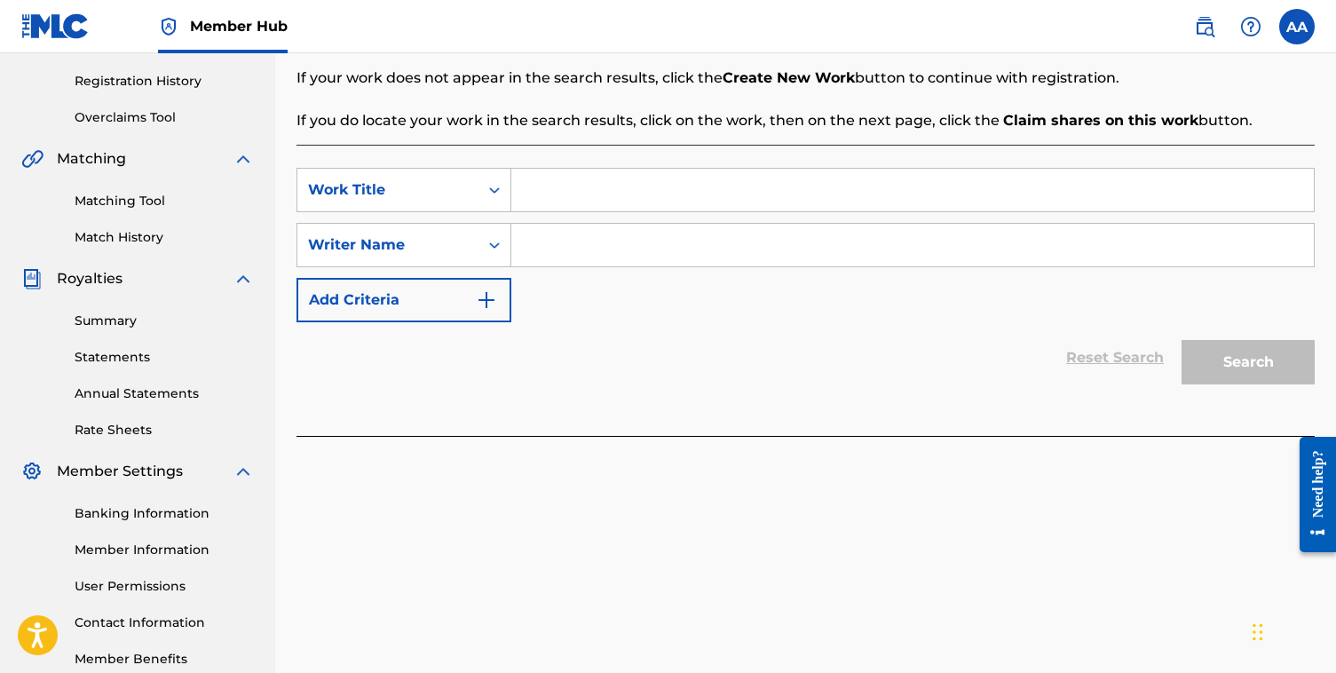
click at [569, 258] on input "Search Form" at bounding box center [912, 245] width 802 height 43
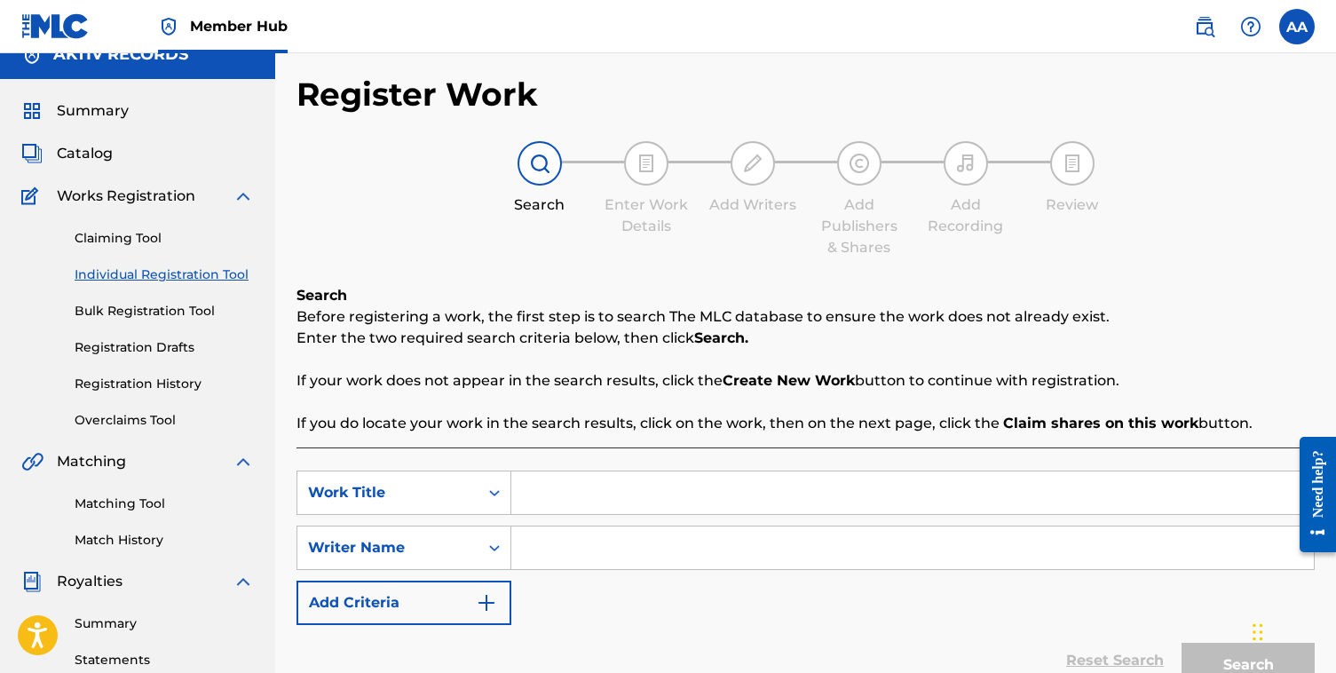
scroll to position [0, 0]
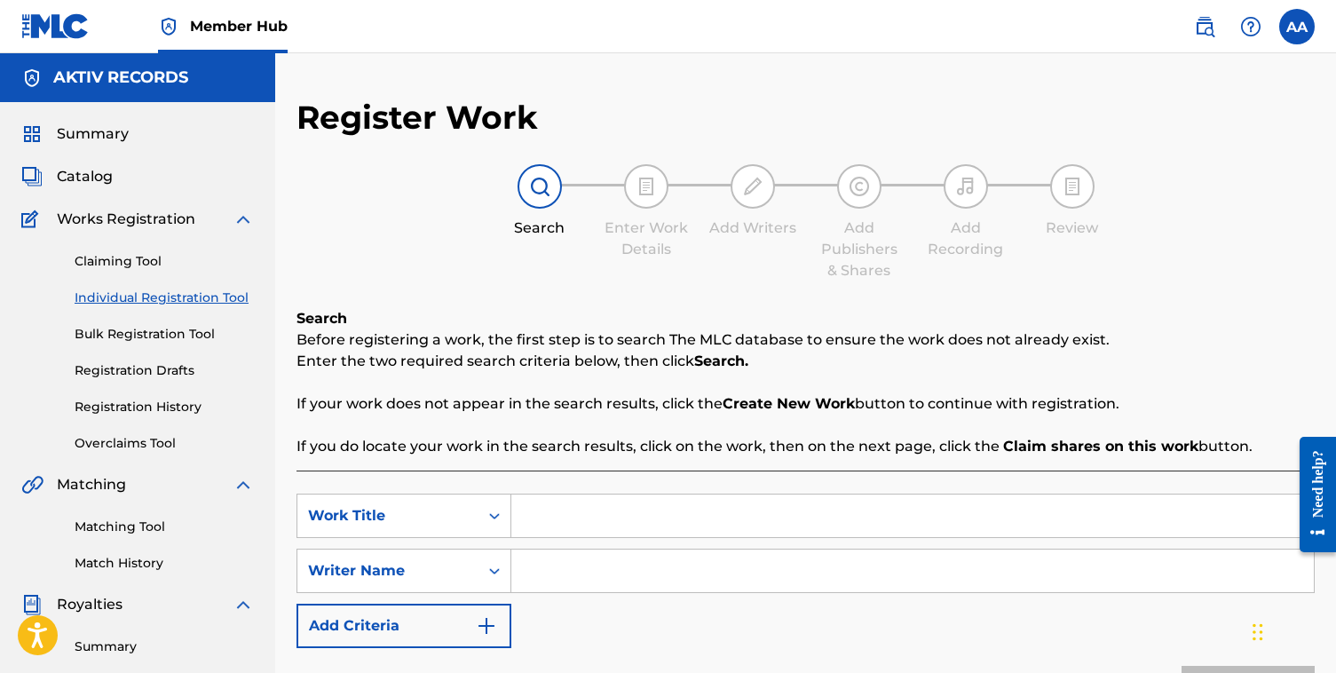
click at [169, 296] on link "Individual Registration Tool" at bounding box center [164, 297] width 179 height 19
click at [624, 184] on div at bounding box center [646, 186] width 44 height 44
click at [101, 170] on span "Catalog" at bounding box center [85, 176] width 56 height 21
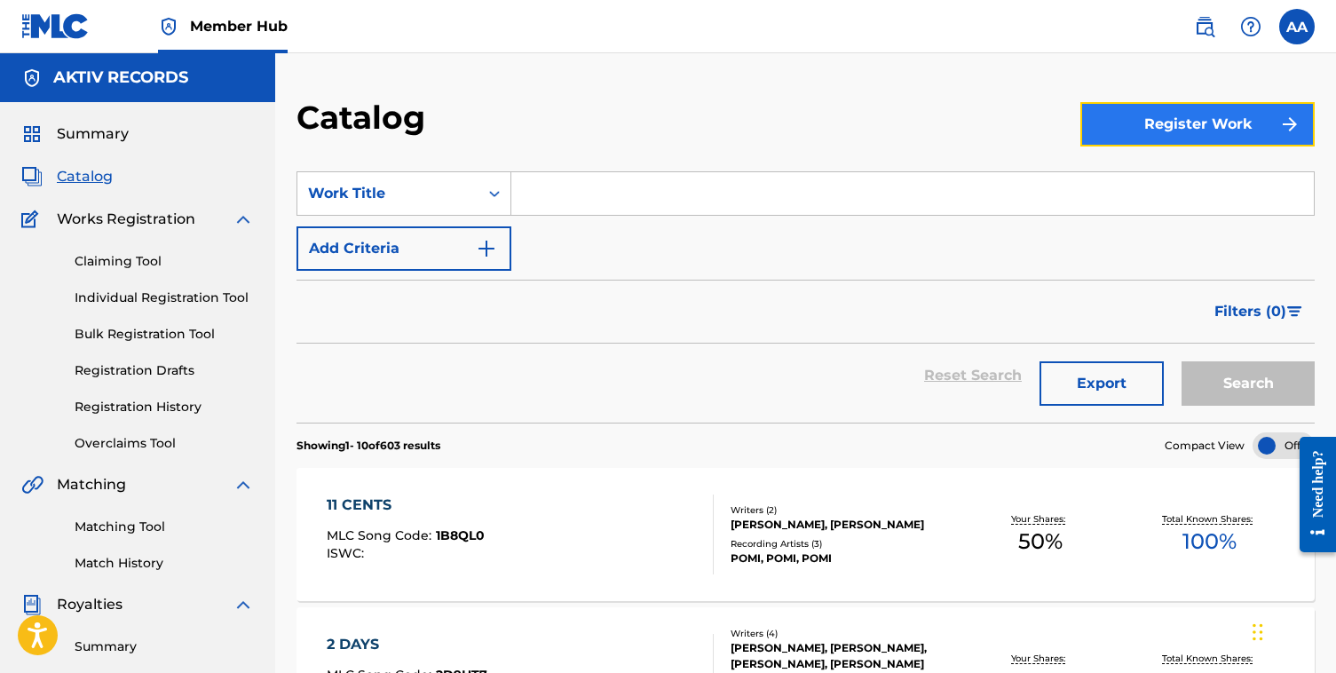
click at [1246, 132] on button "Register Work" at bounding box center [1197, 124] width 234 height 44
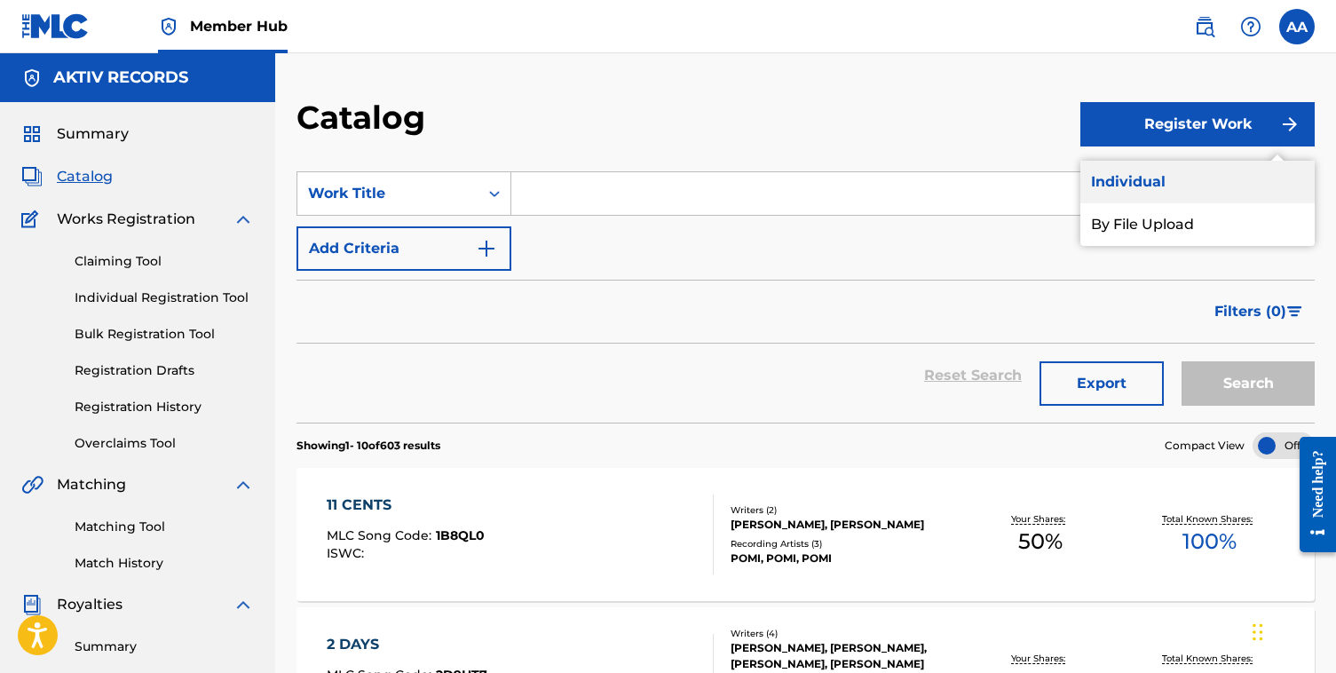
click at [1166, 183] on link "Individual" at bounding box center [1197, 182] width 234 height 43
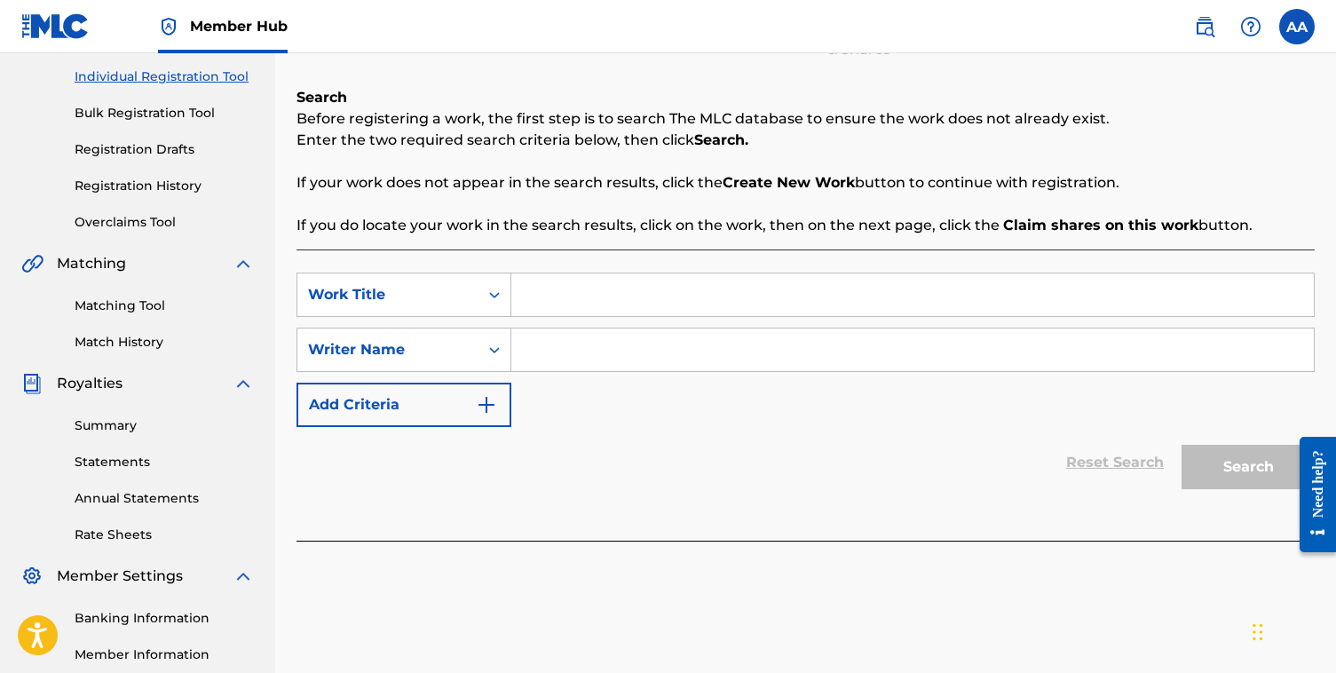
scroll to position [209, 0]
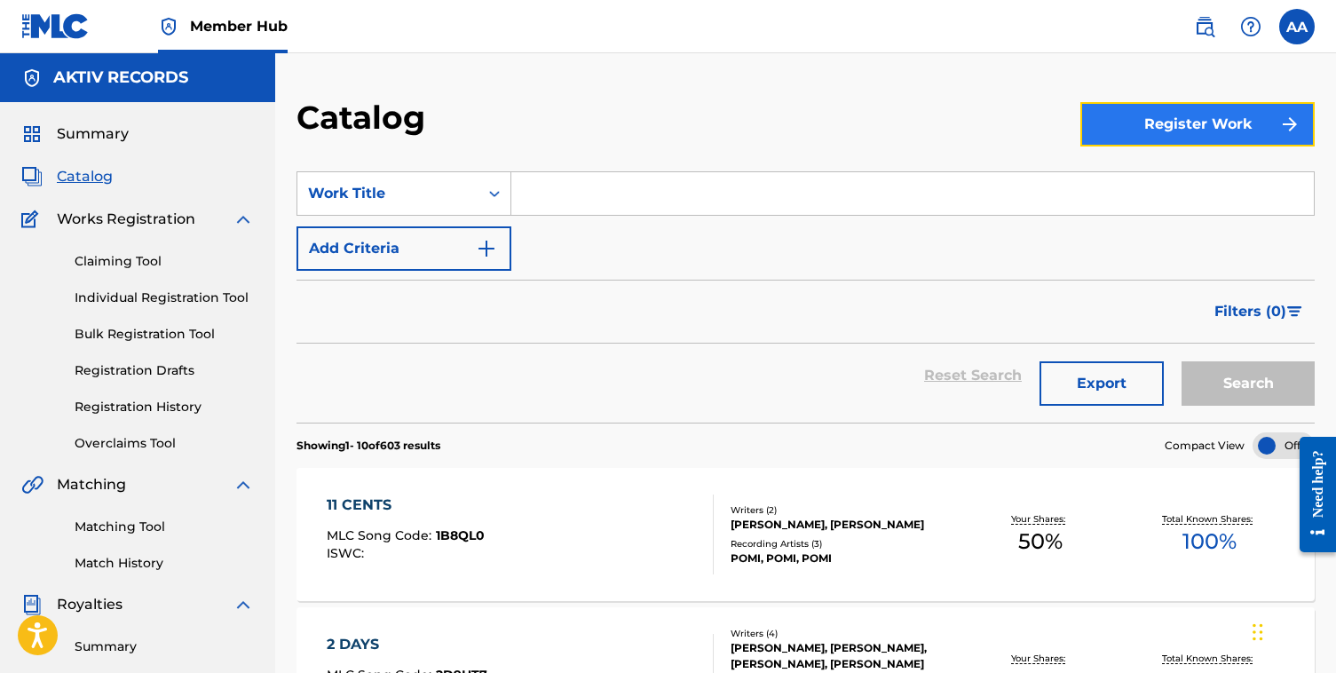
click at [1131, 133] on button "Register Work" at bounding box center [1197, 124] width 234 height 44
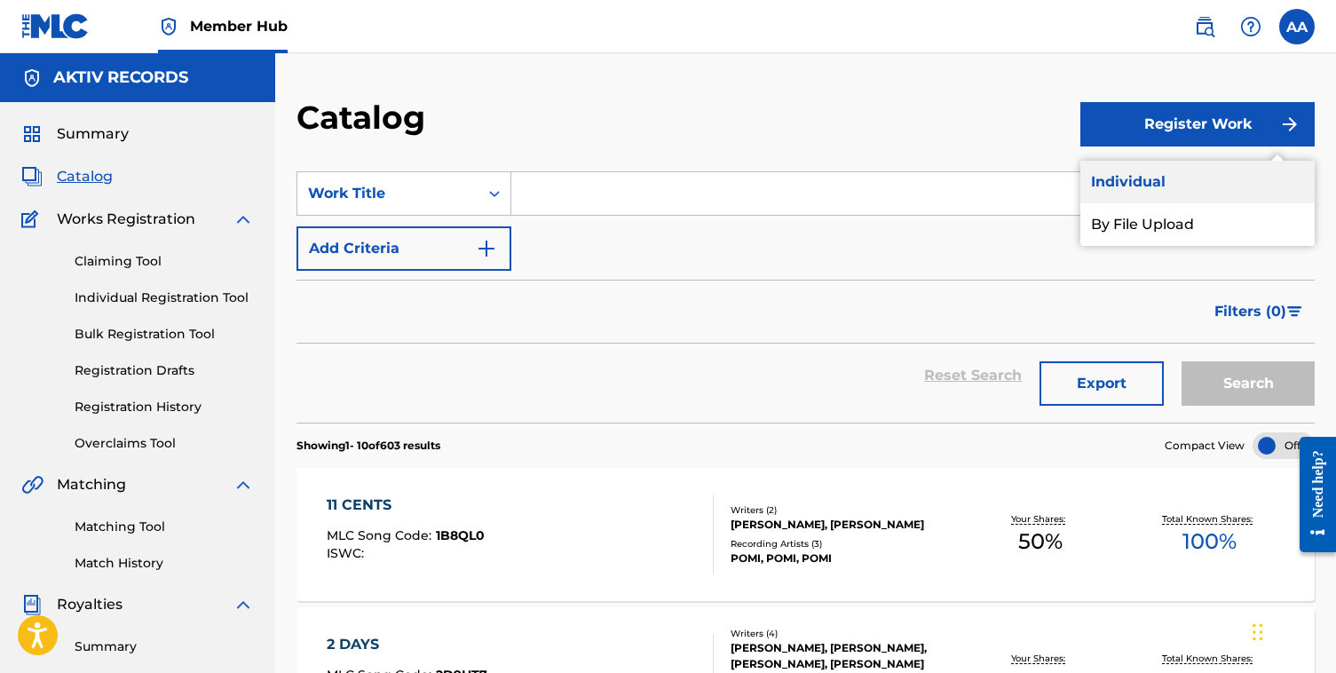
click at [1125, 183] on link "Individual" at bounding box center [1197, 182] width 234 height 43
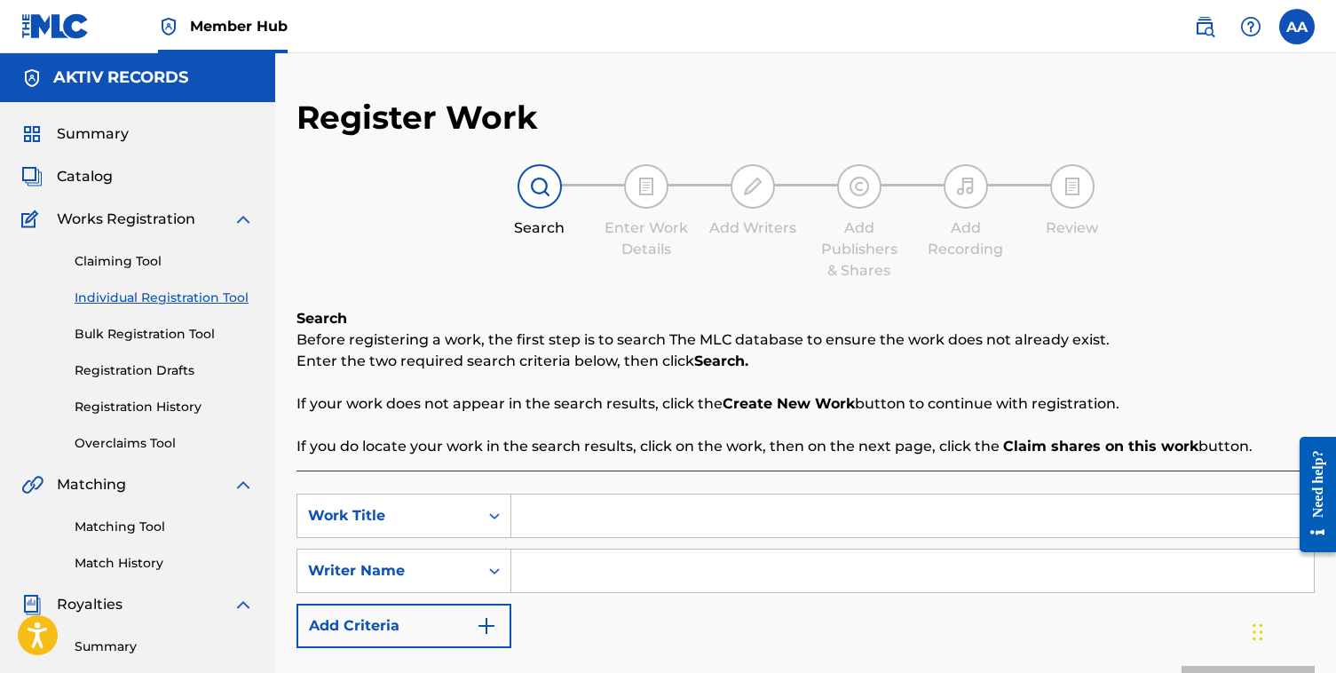
drag, startPoint x: 852, startPoint y: 399, endPoint x: 725, endPoint y: 397, distance: 126.9
click at [725, 397] on strong "Create New Work" at bounding box center [788, 403] width 132 height 17
copy strong "Create New Work"
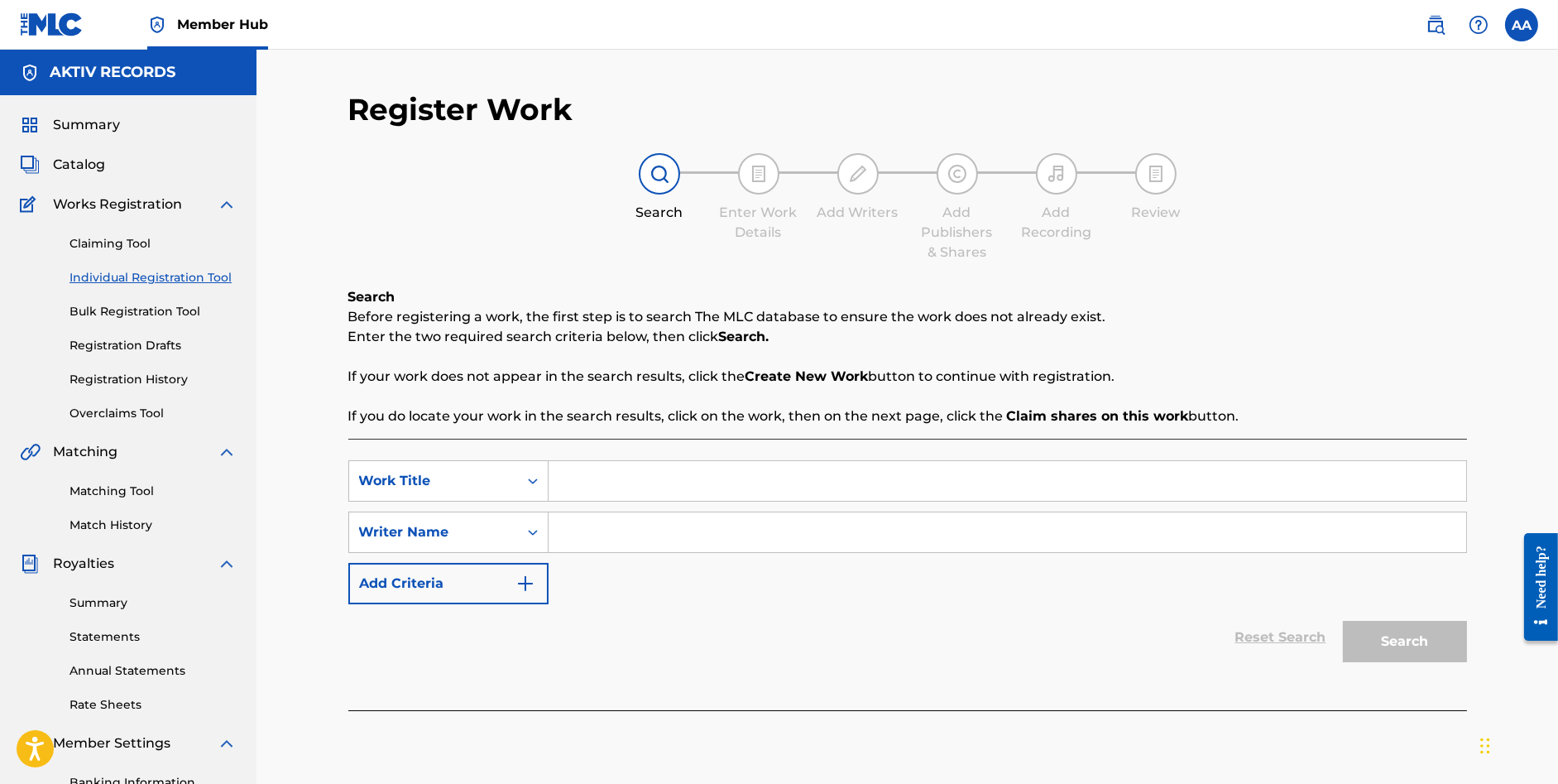
click at [843, 525] on input "Search Form" at bounding box center [1007, 531] width 917 height 40
type input "[PERSON_NAME]"
click at [946, 595] on div "SearchWithCriteriac6dcfc2d-389b-4509-a6e8-0e9bbc6d5387 Work Title SearchWithCri…" at bounding box center [908, 531] width 1119 height 144
click at [810, 490] on input "Search Form" at bounding box center [1007, 480] width 917 height 40
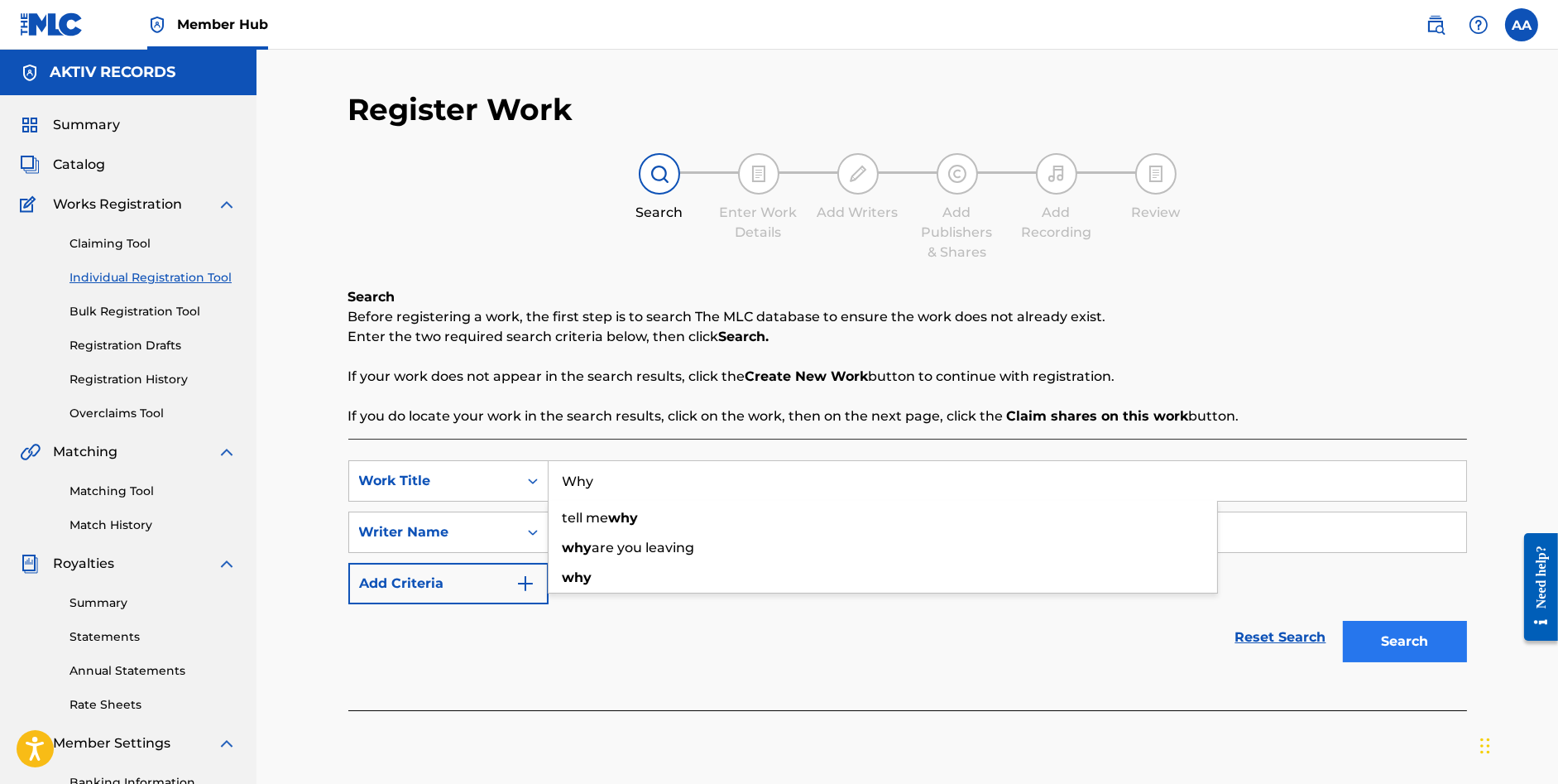
type input "Why"
click at [1245, 626] on button "Search" at bounding box center [1405, 641] width 124 height 41
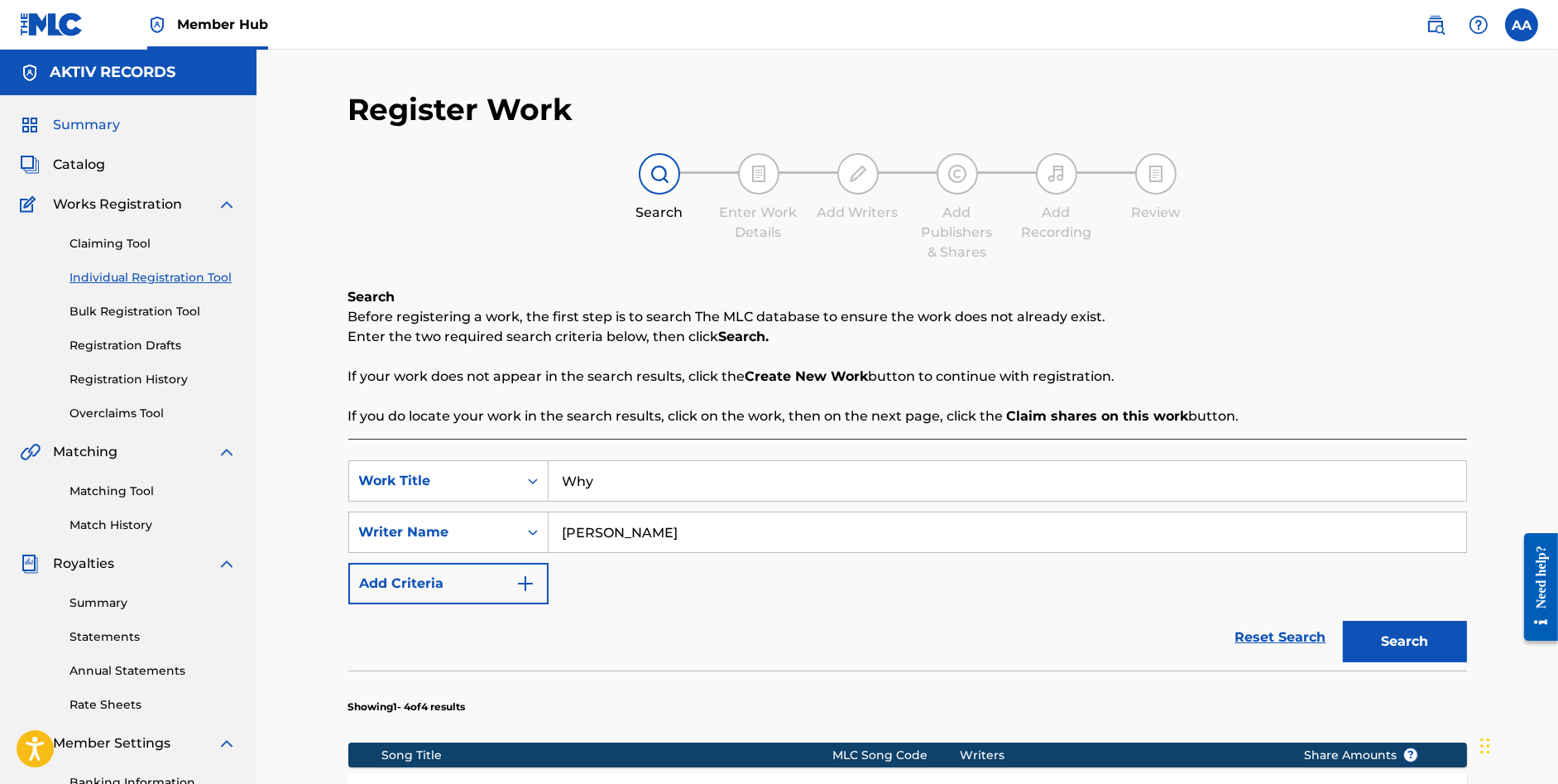
click at [82, 129] on span "Summary" at bounding box center [87, 124] width 67 height 20
